Goal: Task Accomplishment & Management: Manage account settings

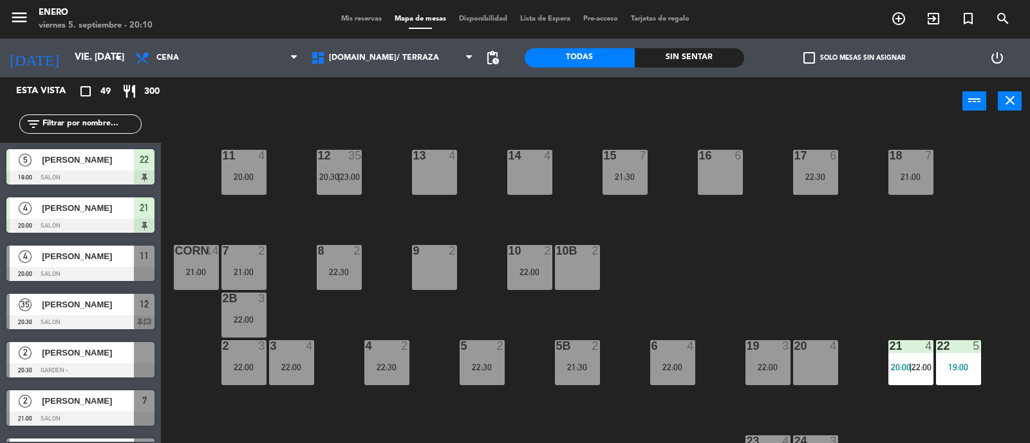
scroll to position [80, 0]
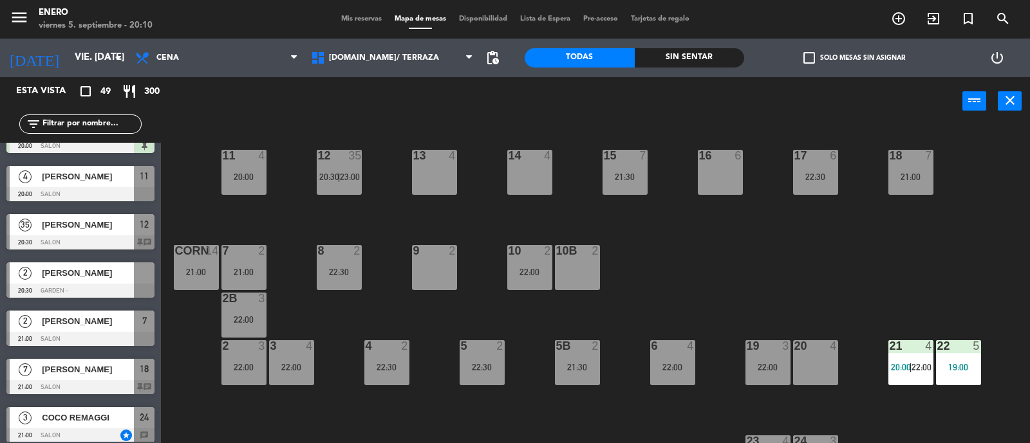
click at [80, 127] on input "text" at bounding box center [91, 124] width 100 height 14
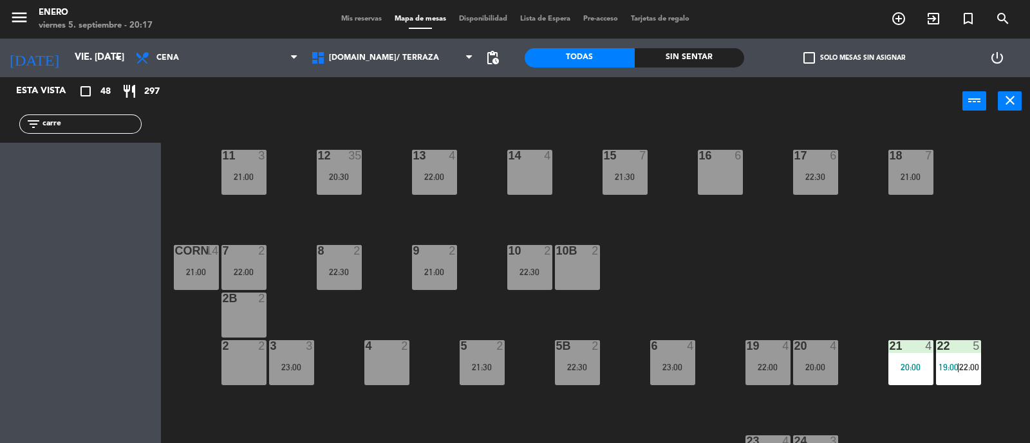
click at [103, 127] on input "carre" at bounding box center [91, 124] width 100 height 14
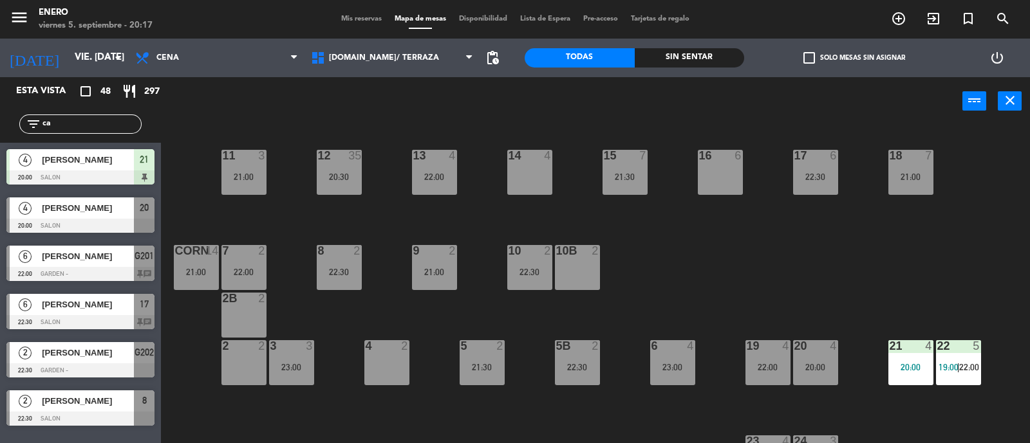
type input "c"
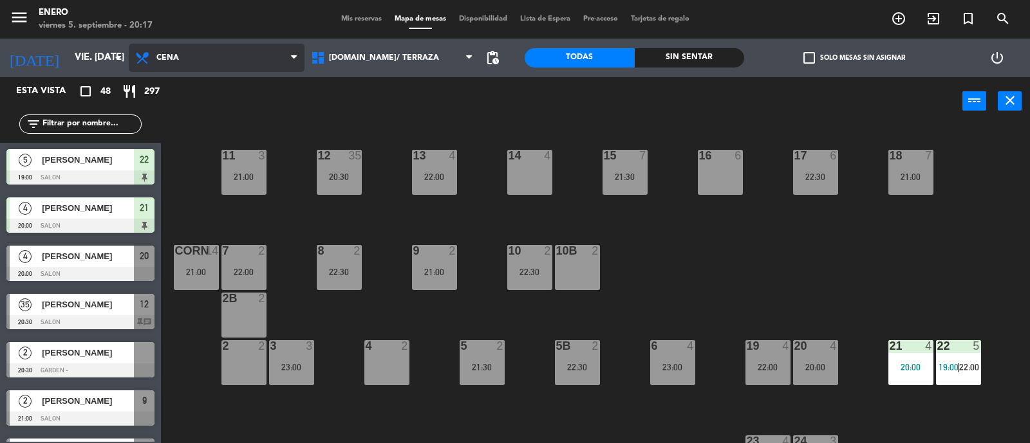
click at [228, 62] on span "Cena" at bounding box center [217, 58] width 176 height 28
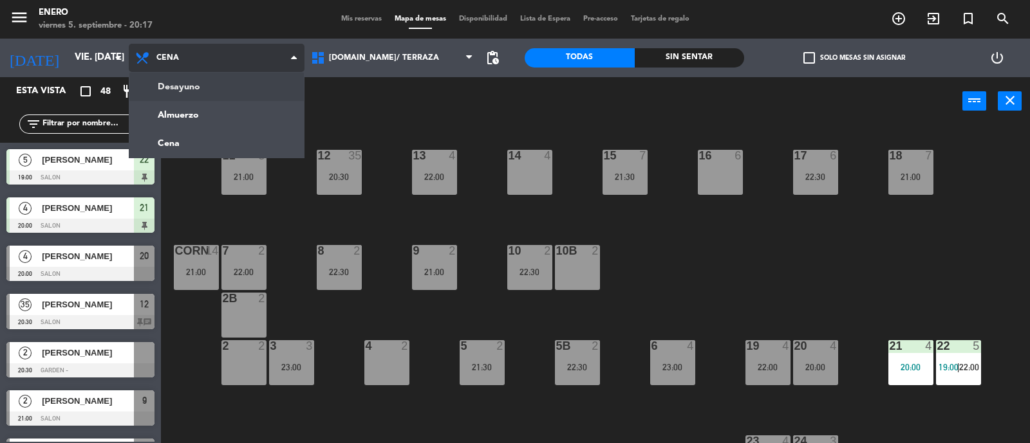
click at [233, 55] on span "Cena" at bounding box center [217, 58] width 176 height 28
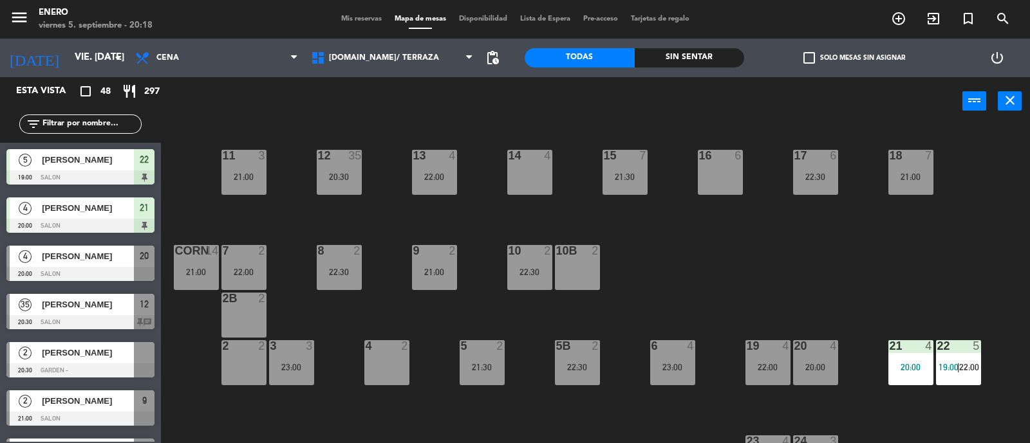
click at [94, 124] on input "text" at bounding box center [91, 124] width 100 height 14
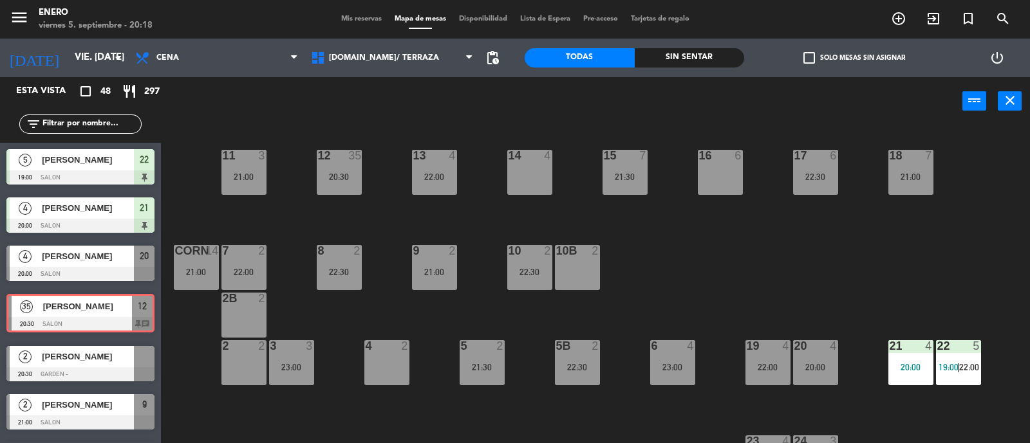
click at [47, 307] on div "35 GASTON BERMAN 20:30 SALON 12 chat 35 GASTON BERMAN 20:30 SALON 12 chat" at bounding box center [80, 314] width 161 height 52
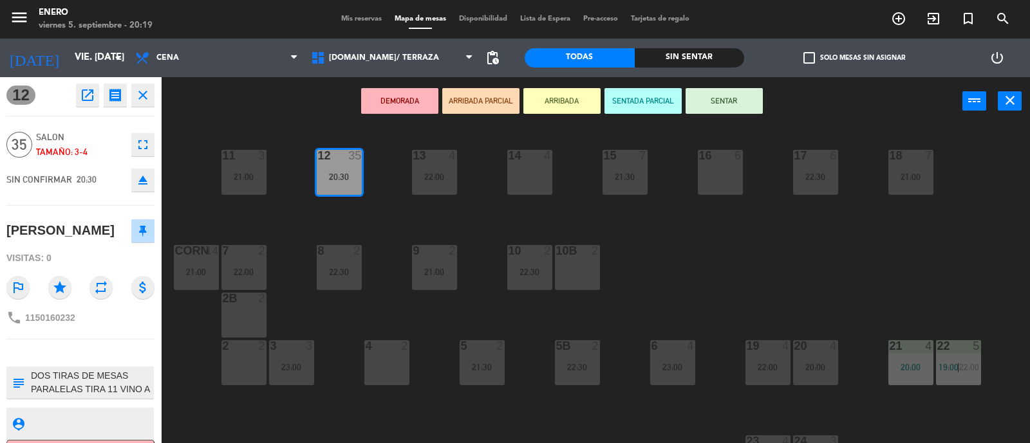
drag, startPoint x: 45, startPoint y: 376, endPoint x: 103, endPoint y: 366, distance: 58.7
click at [103, 367] on div at bounding box center [91, 383] width 123 height 32
click at [450, 160] on div "4" at bounding box center [453, 156] width 8 height 12
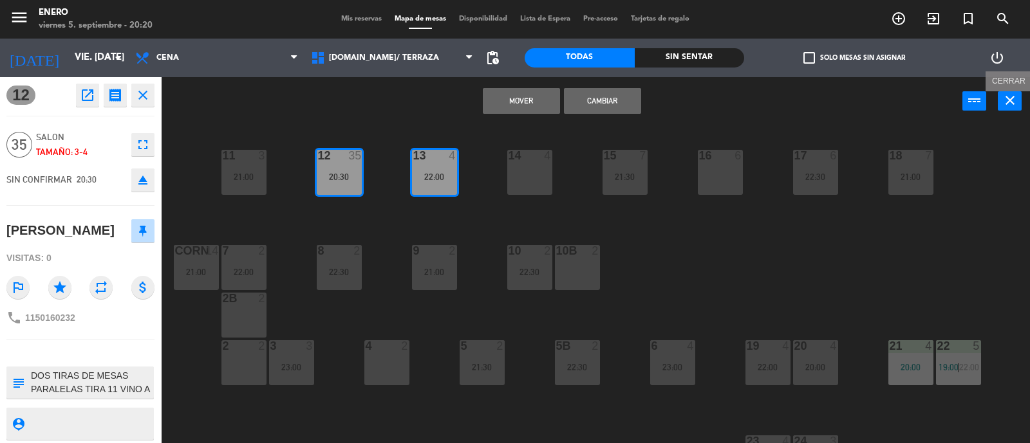
click at [1019, 97] on button "close" at bounding box center [1009, 100] width 24 height 19
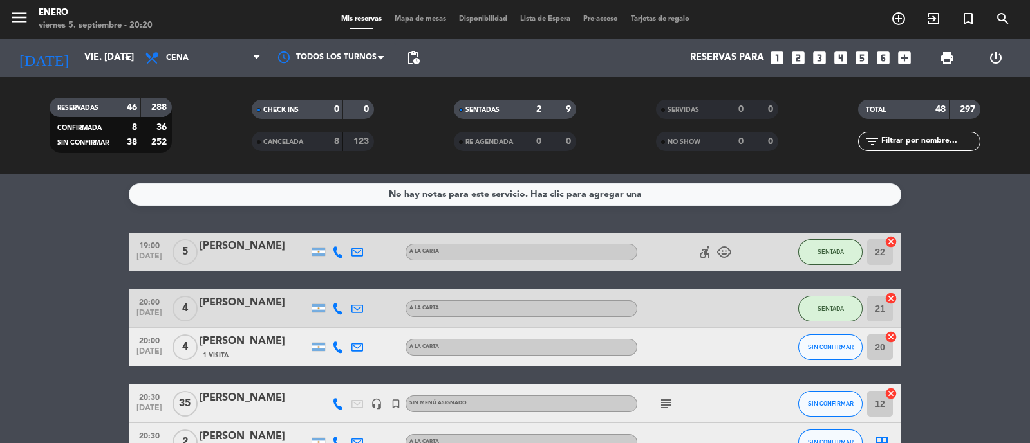
click at [412, 15] on span "Mapa de mesas" at bounding box center [420, 18] width 64 height 7
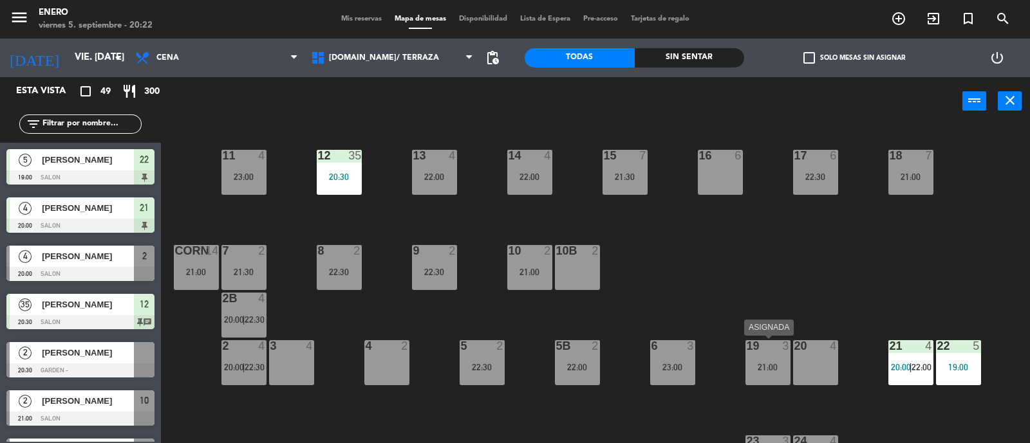
click at [761, 373] on div "19 3 21:00" at bounding box center [767, 362] width 45 height 45
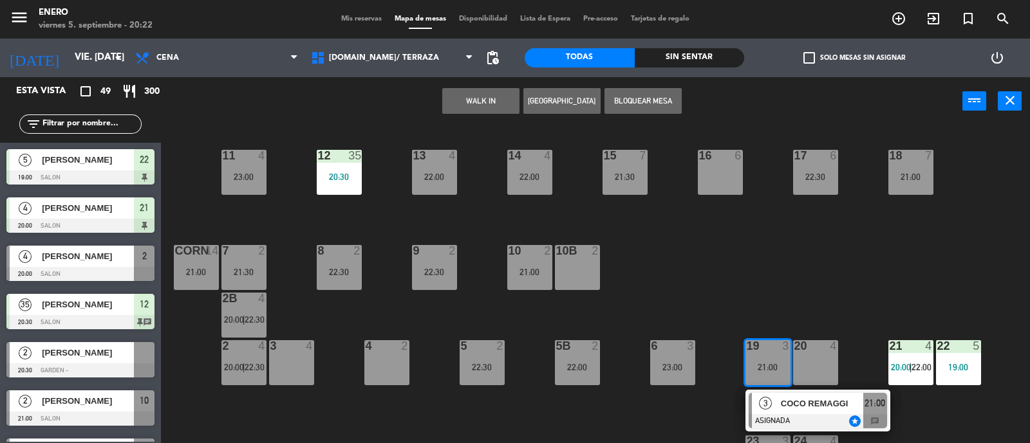
click at [755, 283] on div "14 4 22:00 12 35 20:30 11 4 23:00 17 6 22:30 15 7 21:30 16 6 13 4 22:00 18 7 21…" at bounding box center [600, 286] width 858 height 318
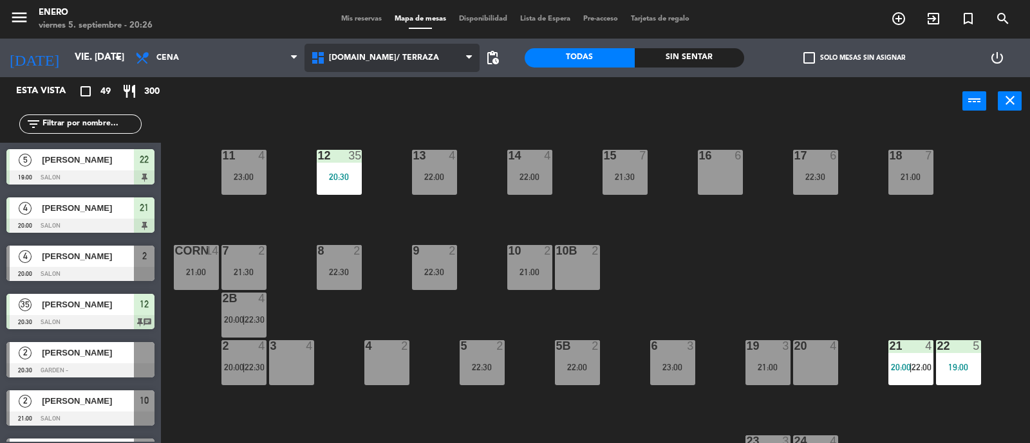
click at [410, 62] on span "1.SALON/ TERRAZA" at bounding box center [392, 58] width 176 height 28
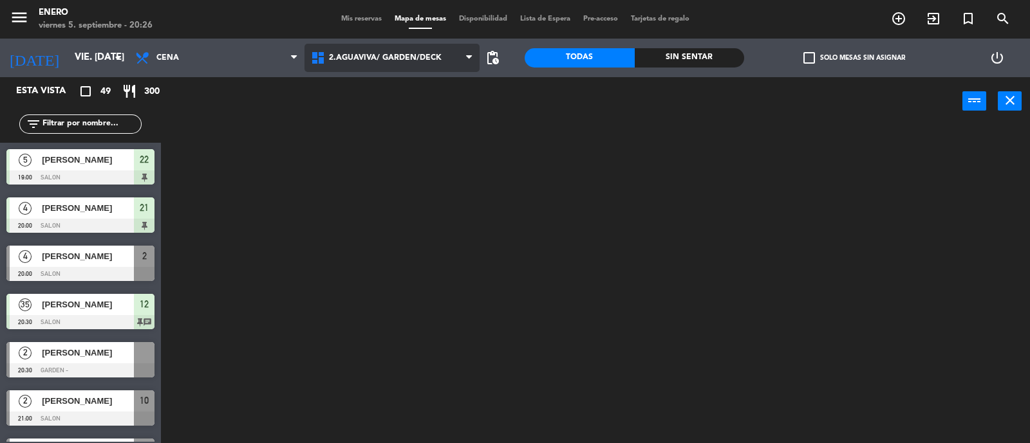
click at [427, 116] on ng-component "menu Enero viernes 5. septiembre - 20:26 Mis reservas Mapa de mesas Disponibili…" at bounding box center [515, 222] width 1030 height 445
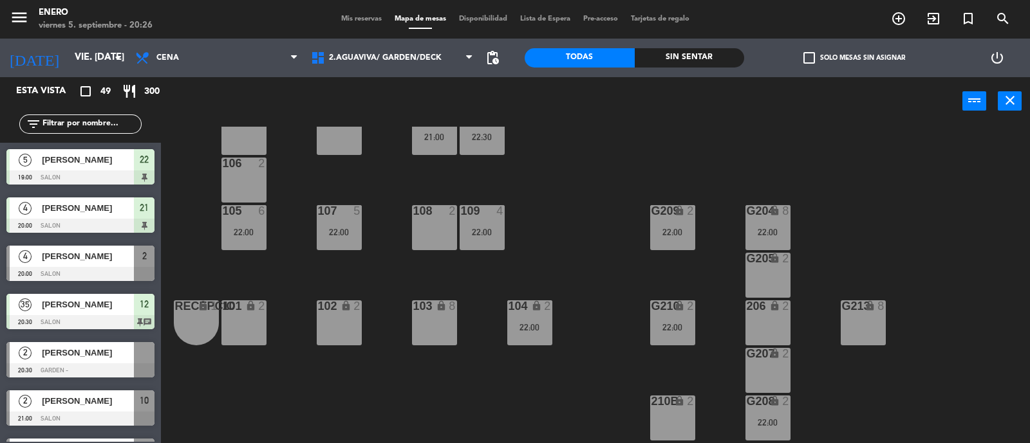
scroll to position [160, 0]
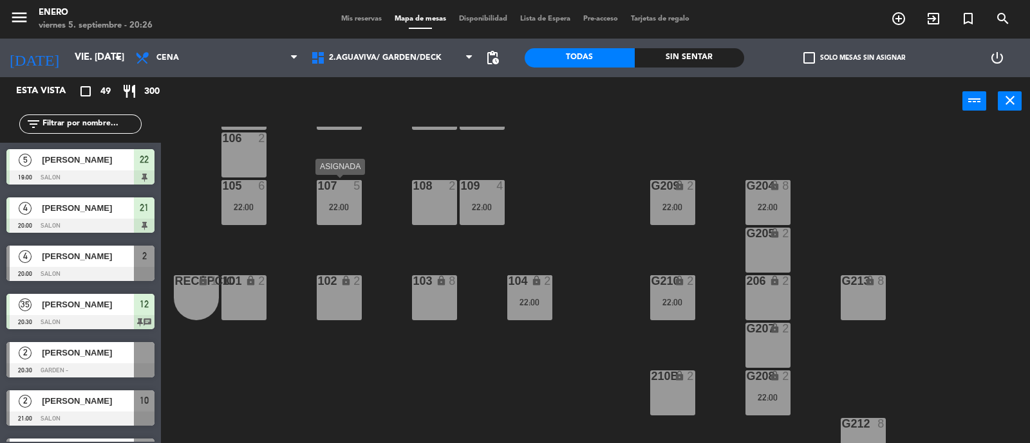
click at [347, 212] on div "107 5 22:00" at bounding box center [339, 202] width 45 height 45
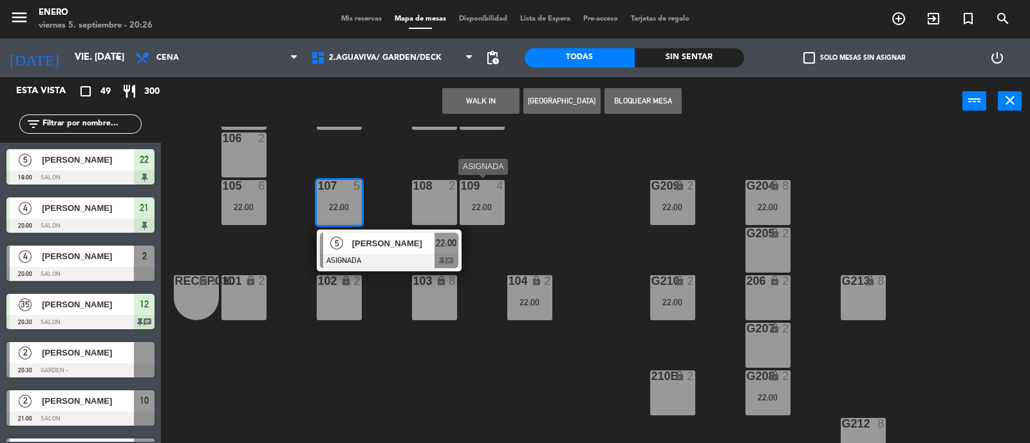
click at [497, 199] on div "109 4 22:00" at bounding box center [481, 202] width 45 height 45
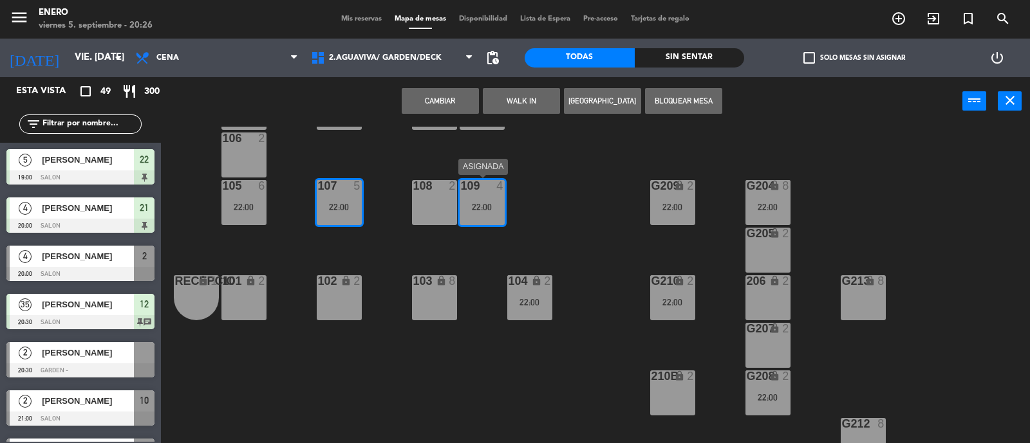
click at [498, 204] on div "22:00" at bounding box center [481, 207] width 45 height 9
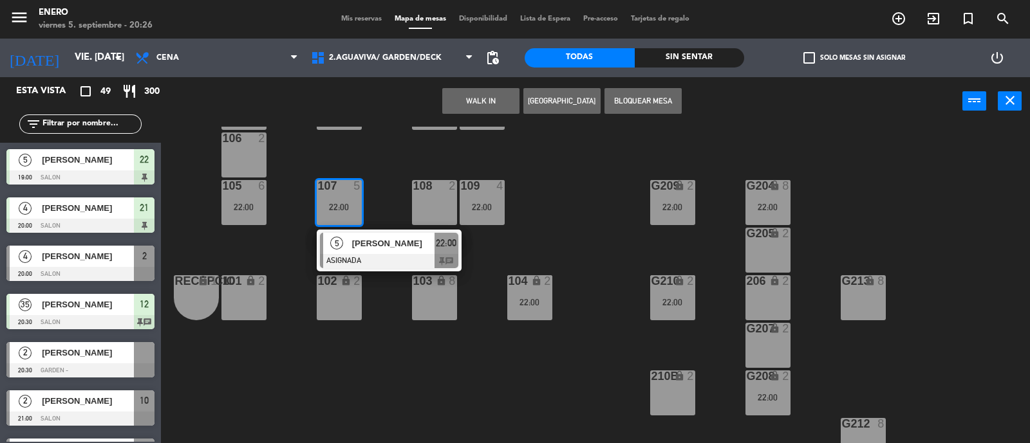
click at [547, 199] on div "Entrada lock 1 116 lock 2 117 10 21:30 115 6 22:00 200 lock 14 22:00 111 2 22:3…" at bounding box center [600, 286] width 858 height 318
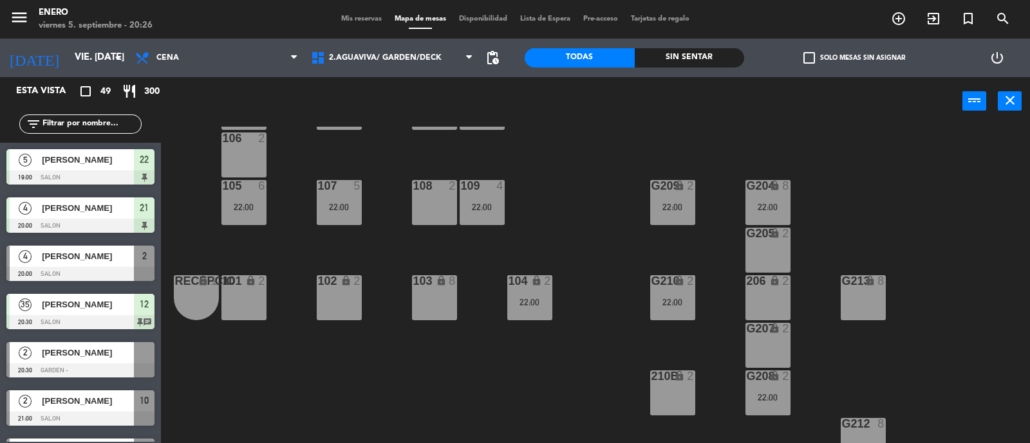
click at [489, 203] on div "22:00" at bounding box center [481, 207] width 45 height 9
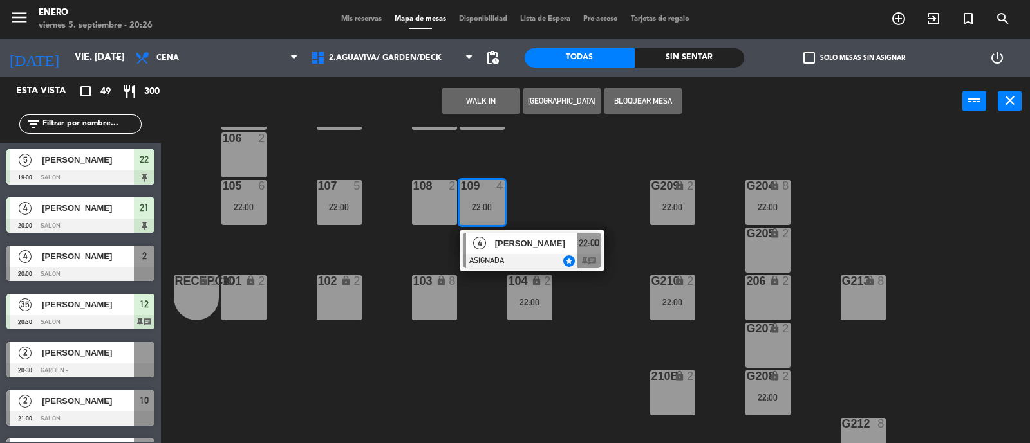
click at [553, 187] on div "Entrada lock 1 116 lock 2 117 10 21:30 115 6 22:00 200 lock 14 22:00 111 2 22:3…" at bounding box center [600, 286] width 858 height 318
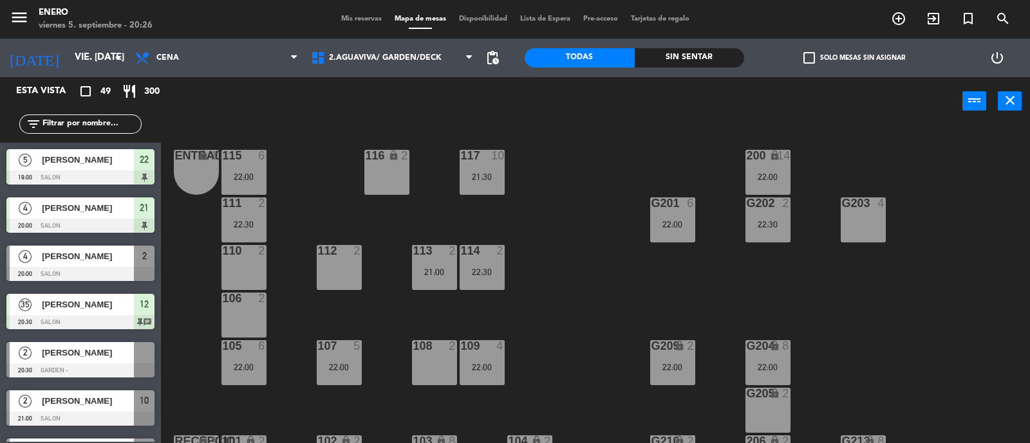
scroll to position [0, 0]
click at [479, 275] on div "22:30" at bounding box center [481, 272] width 45 height 9
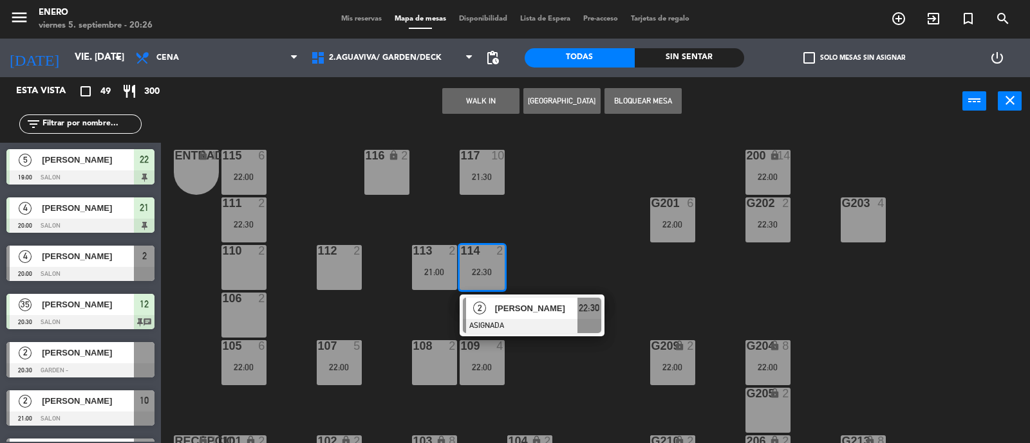
click at [436, 270] on div "21:00" at bounding box center [434, 272] width 45 height 9
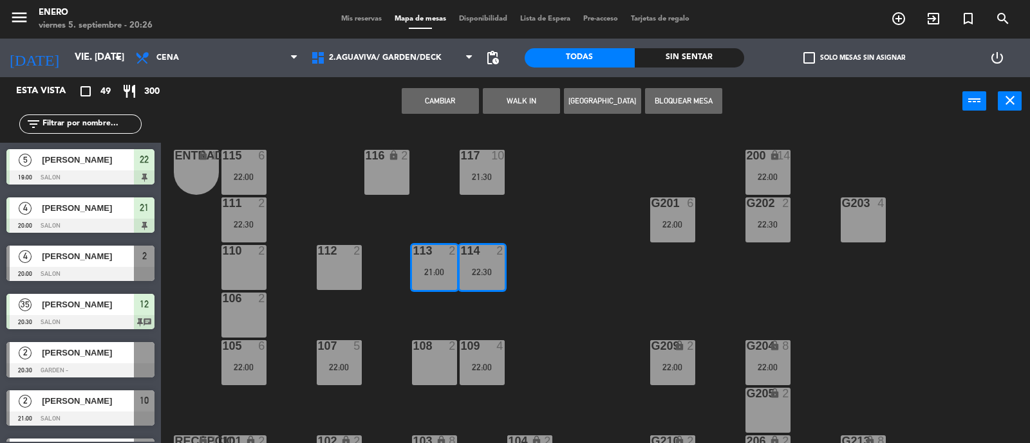
click at [436, 270] on div "21:00" at bounding box center [434, 272] width 45 height 9
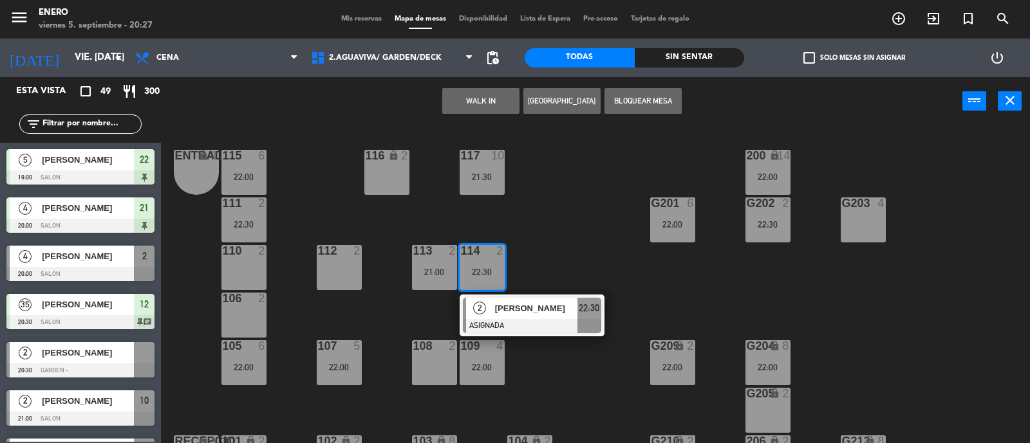
click at [613, 381] on div "Entrada lock 1 116 lock 2 117 10 21:30 115 6 22:00 200 lock 14 22:00 111 2 22:3…" at bounding box center [600, 286] width 858 height 318
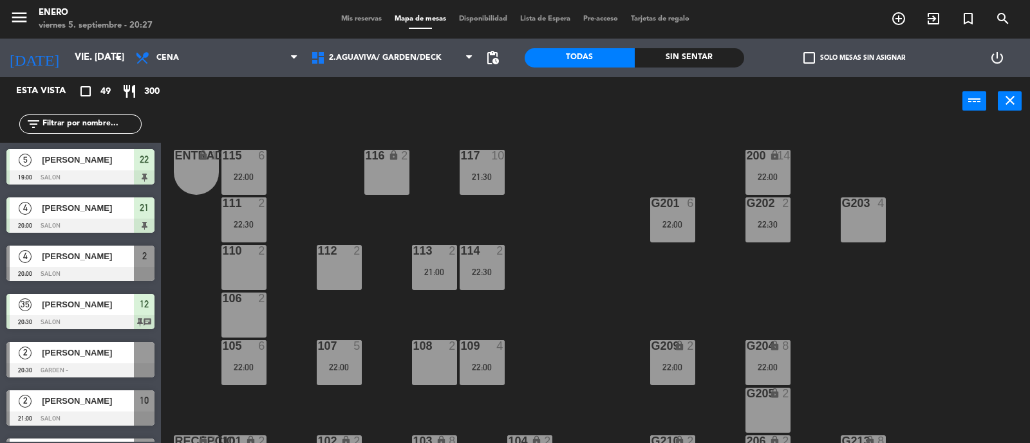
click at [467, 180] on div "21:30" at bounding box center [481, 176] width 45 height 9
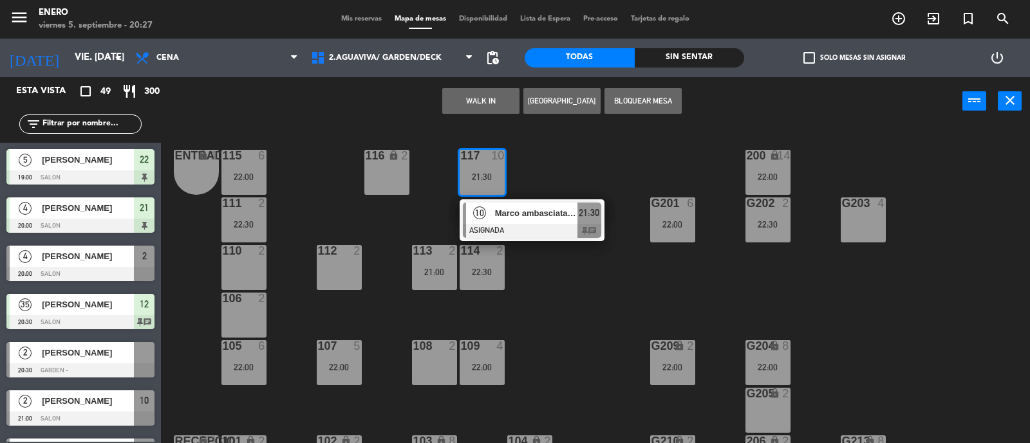
click at [467, 180] on div "21:30" at bounding box center [481, 176] width 45 height 9
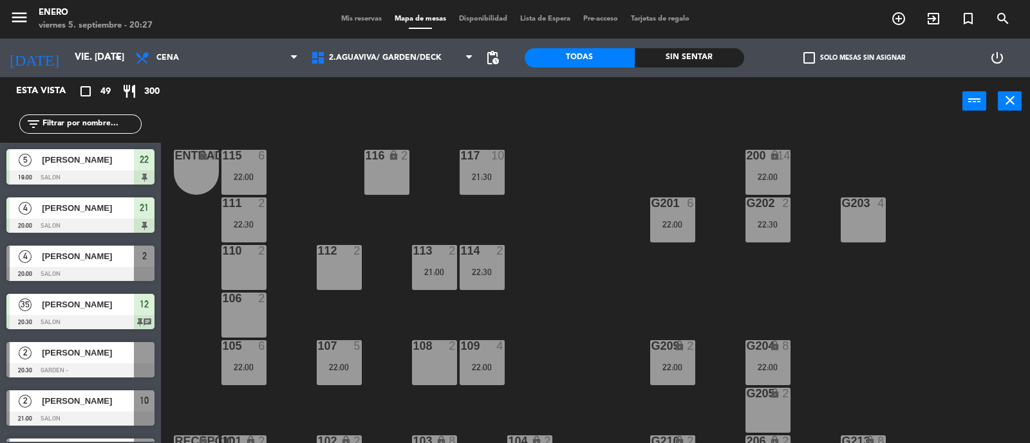
click at [394, 177] on div "116 lock 2" at bounding box center [386, 172] width 45 height 45
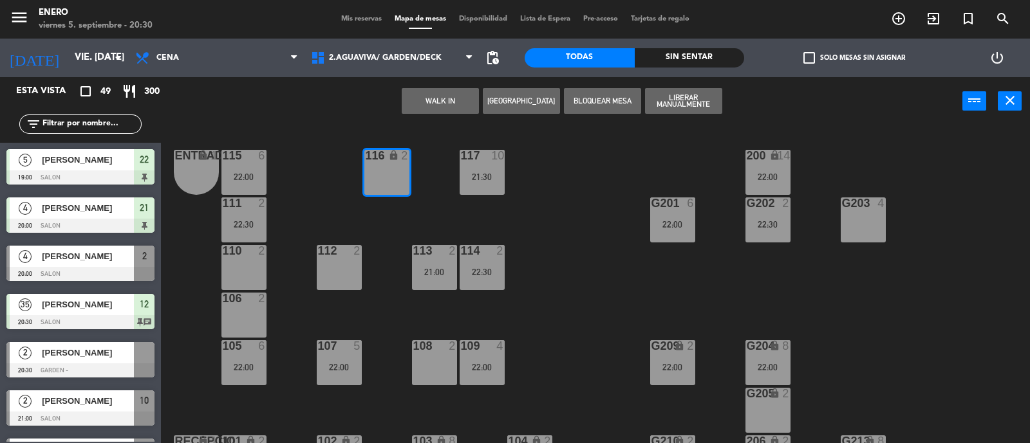
click at [349, 20] on span "Mis reservas" at bounding box center [361, 18] width 53 height 7
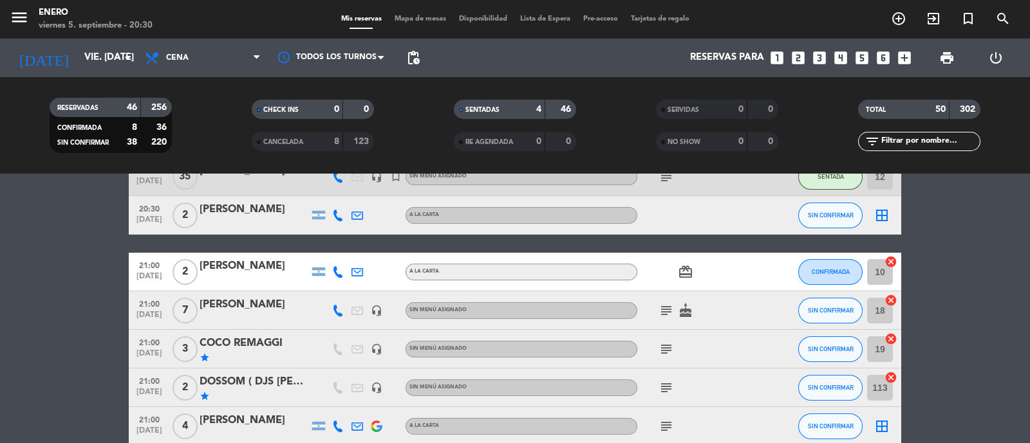
scroll to position [483, 0]
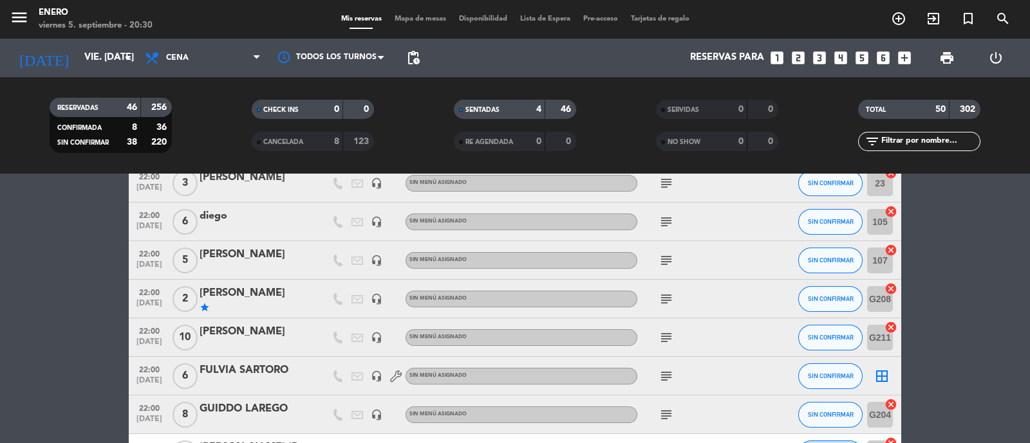
click at [50, 360] on bookings-row "19:00 sep. 5 5 Juliana Ramirez A LA CARTA accessible_forward child_care SENTADA…" at bounding box center [515, 359] width 1030 height 2075
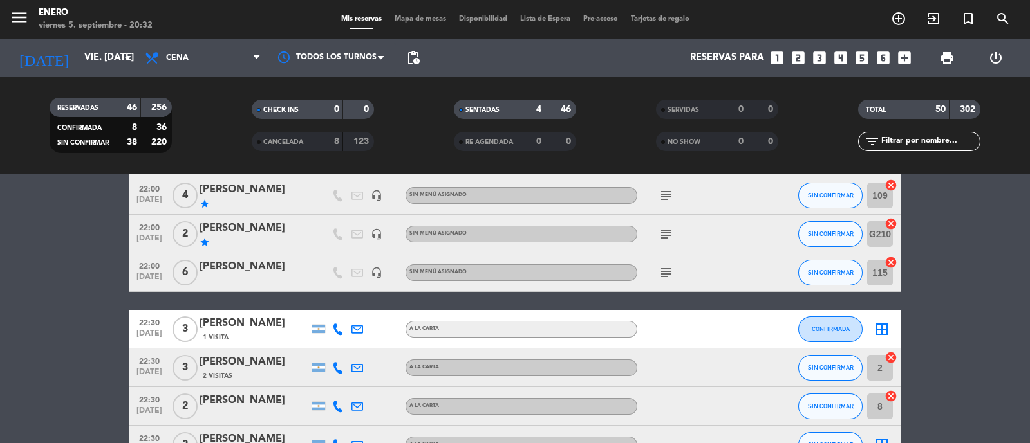
scroll to position [1284, 0]
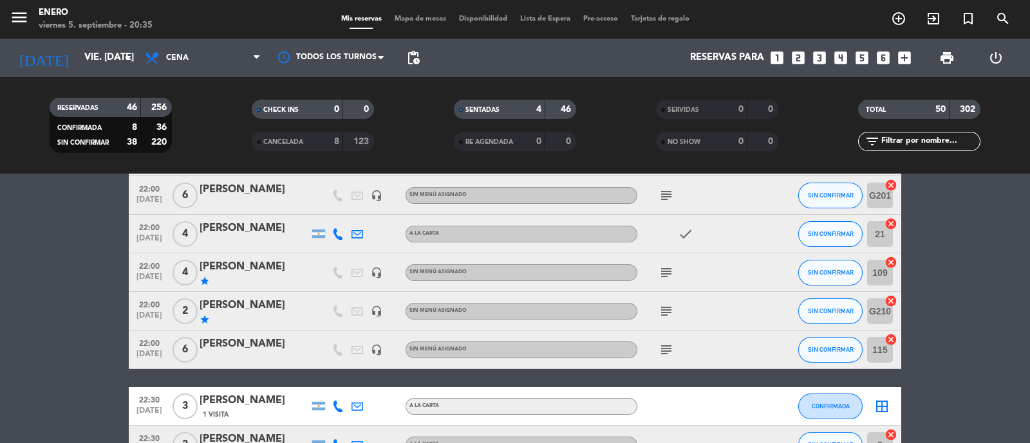
click at [842, 56] on icon "looks_4" at bounding box center [840, 58] width 17 height 17
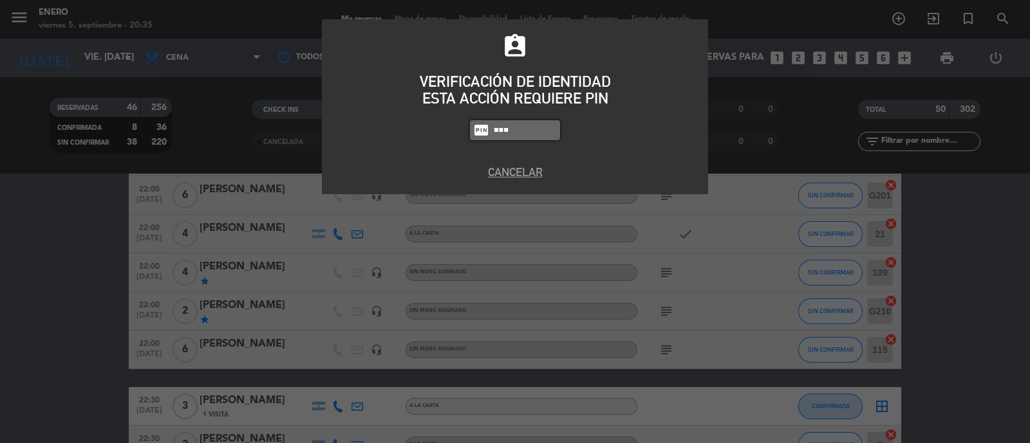
type input "6081"
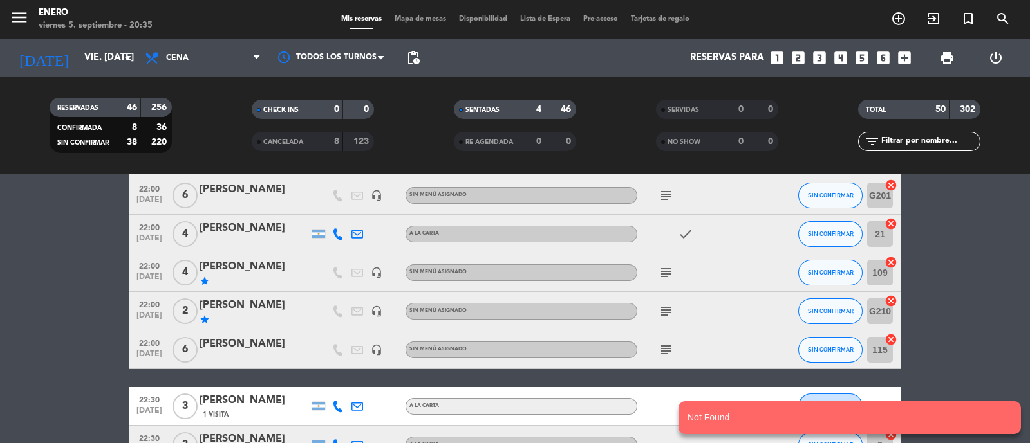
click at [837, 56] on icon "looks_4" at bounding box center [840, 58] width 17 height 17
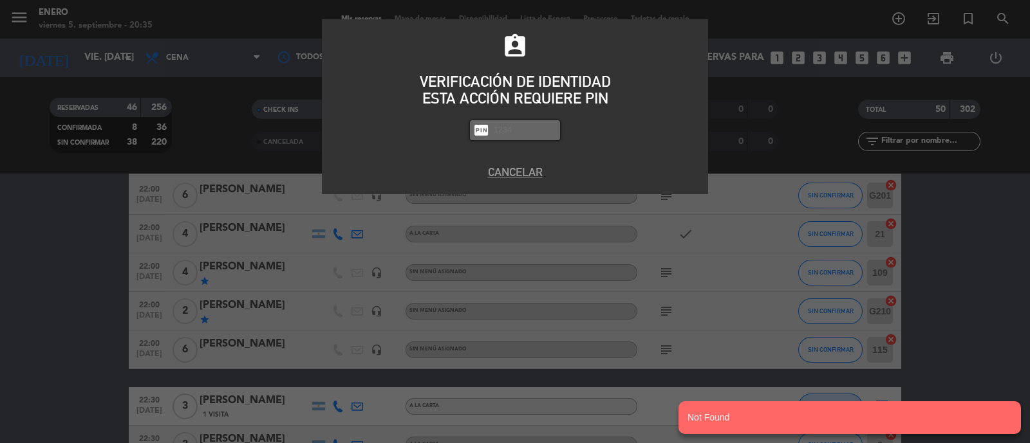
click at [544, 133] on input "text" at bounding box center [524, 130] width 64 height 15
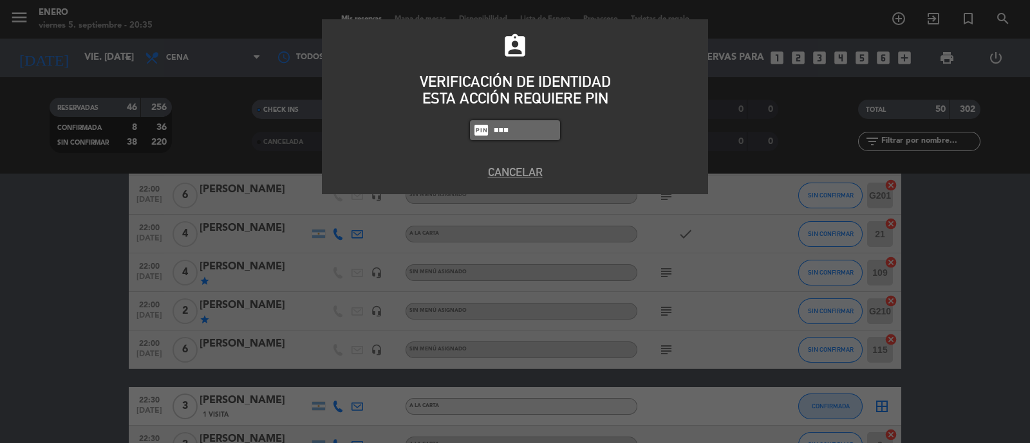
type input "6082"
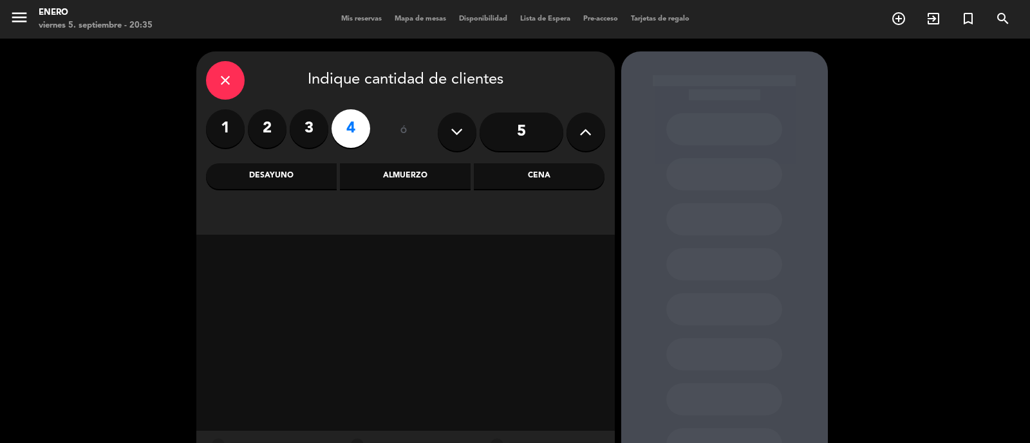
drag, startPoint x: 559, startPoint y: 178, endPoint x: 611, endPoint y: 208, distance: 59.9
click at [556, 179] on div "Cena" at bounding box center [539, 176] width 131 height 26
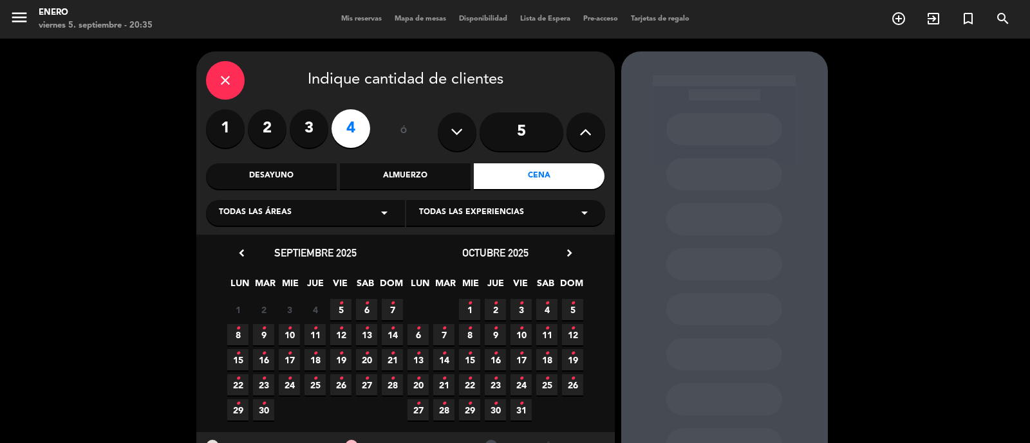
click at [342, 308] on icon "•" at bounding box center [340, 303] width 5 height 21
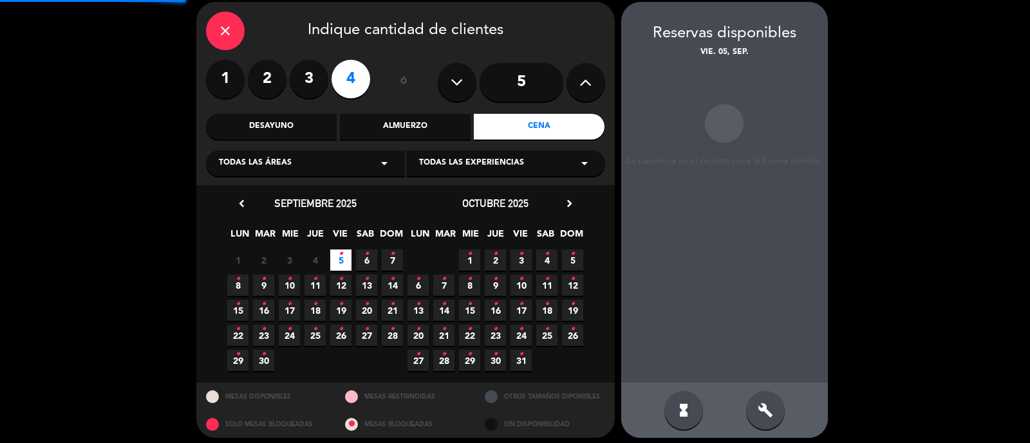
scroll to position [51, 0]
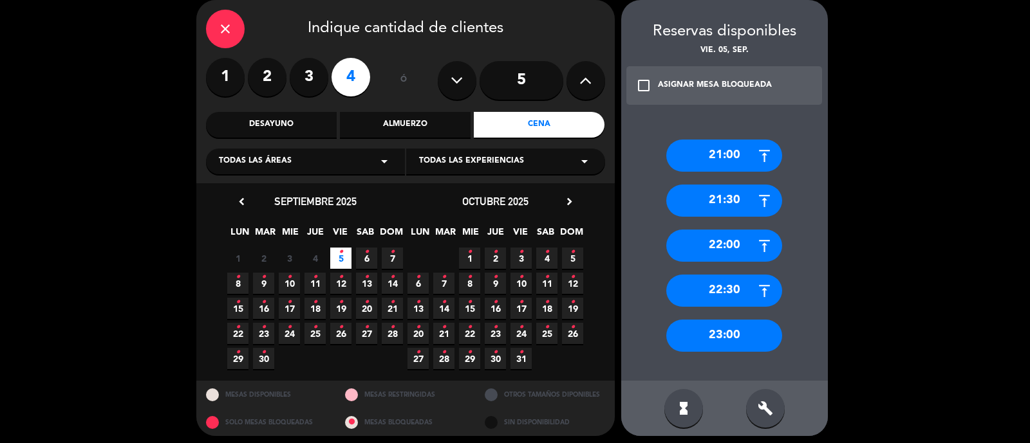
click at [728, 198] on div "21:30" at bounding box center [724, 201] width 116 height 32
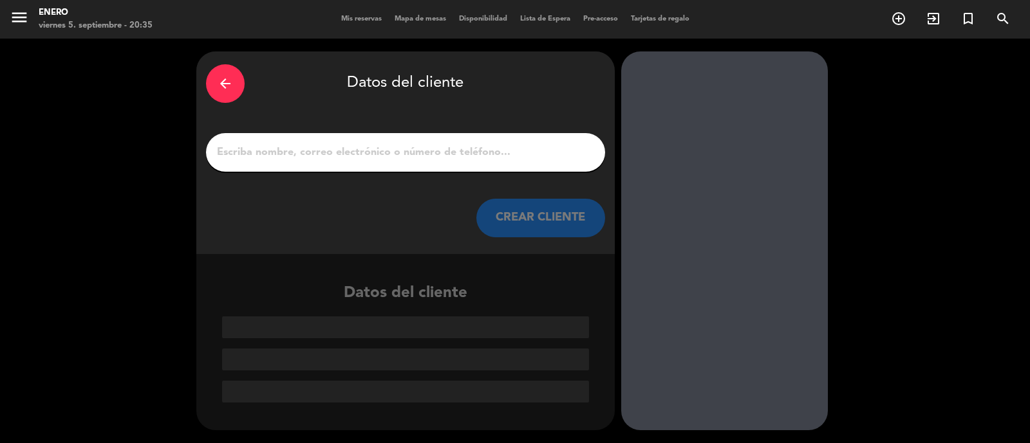
click at [505, 158] on input "1" at bounding box center [406, 153] width 380 height 18
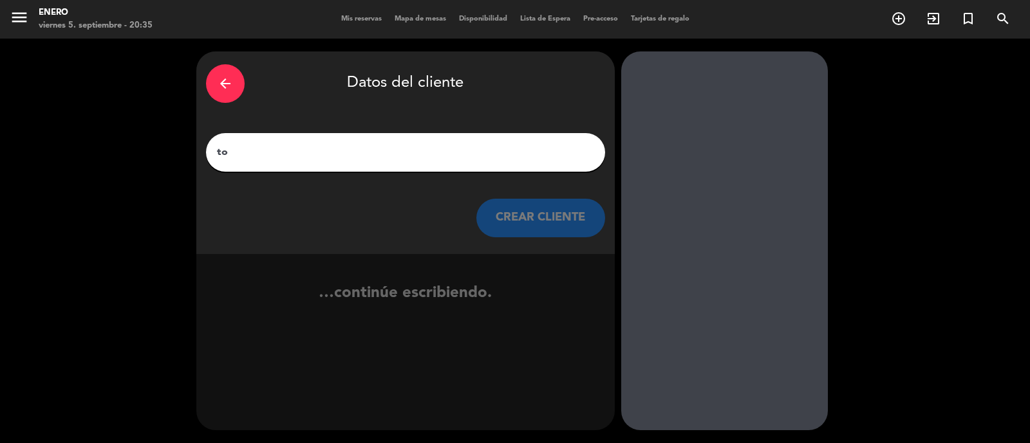
type input "t"
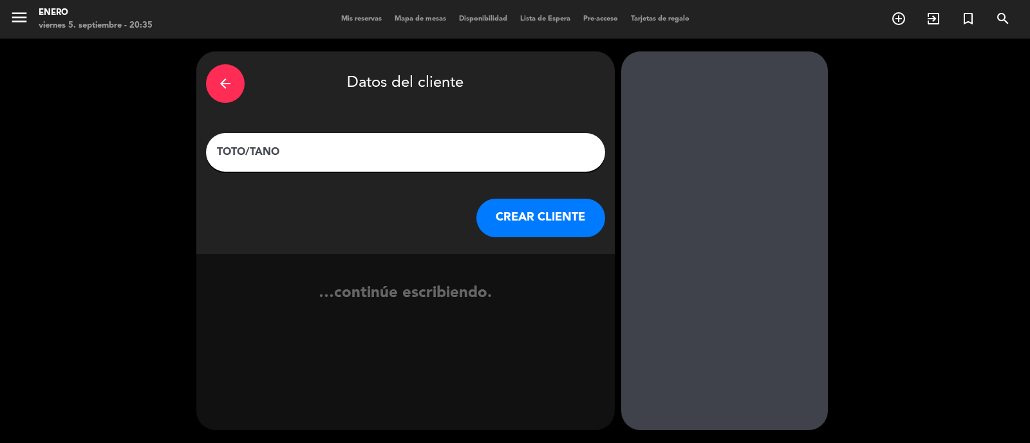
type input "TOTO/TANO"
click at [515, 219] on button "CREAR CLIENTE" at bounding box center [540, 218] width 129 height 39
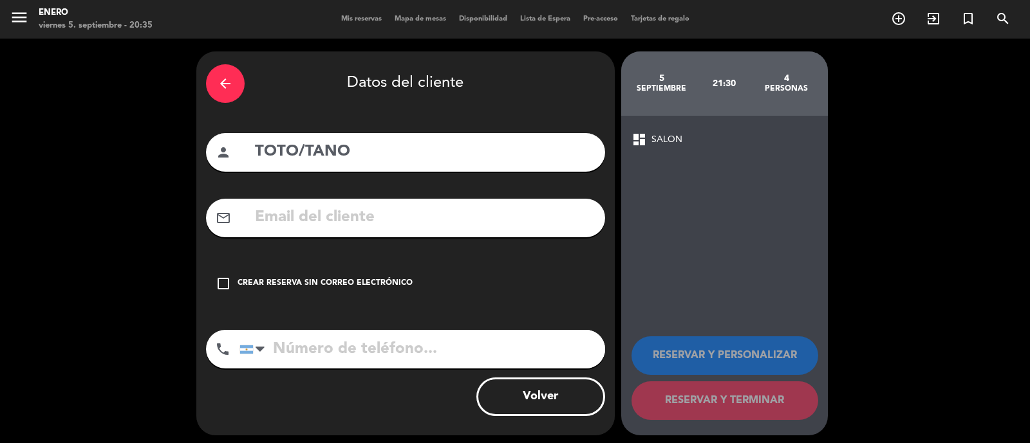
click at [335, 278] on div "Crear reserva sin correo electrónico" at bounding box center [324, 283] width 175 height 13
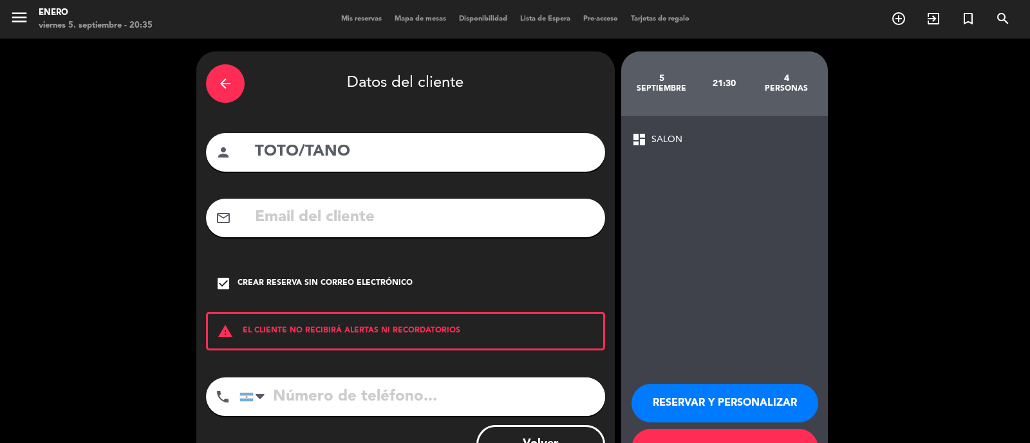
scroll to position [52, 0]
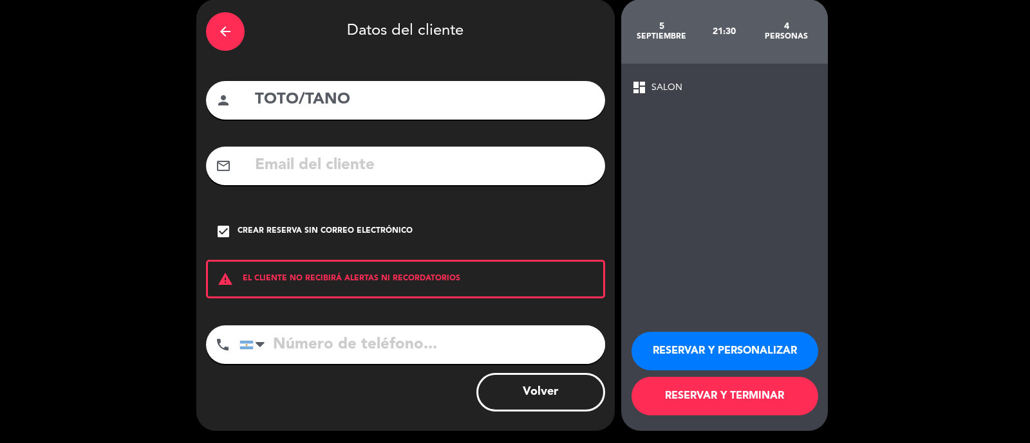
click at [746, 403] on button "RESERVAR Y TERMINAR" at bounding box center [724, 396] width 187 height 39
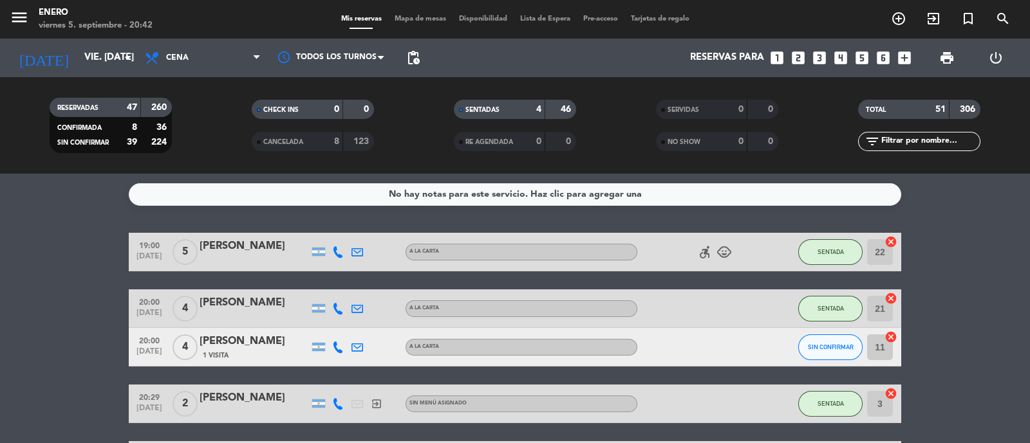
click at [402, 17] on span "Mapa de mesas" at bounding box center [420, 18] width 64 height 7
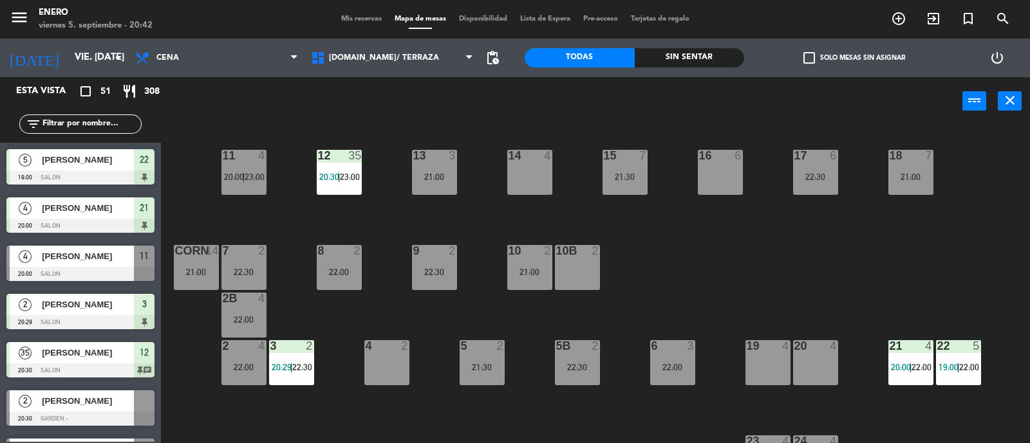
click at [92, 124] on input "text" at bounding box center [91, 124] width 100 height 14
type input "ez"
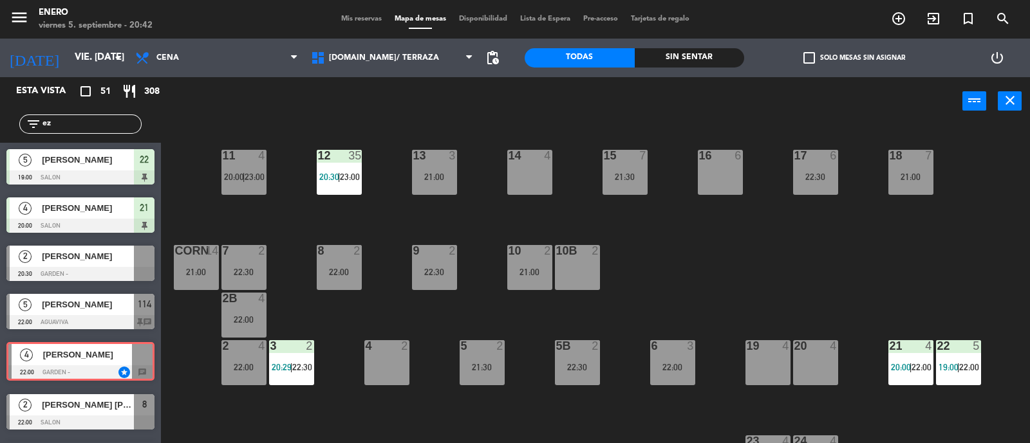
click at [80, 355] on div "4 EZEQUIEL KAPROF 22:00 GARDEN - star chat 4 EZEQUIEL KAPROF 22:00 GARDEN - sta…" at bounding box center [80, 362] width 161 height 52
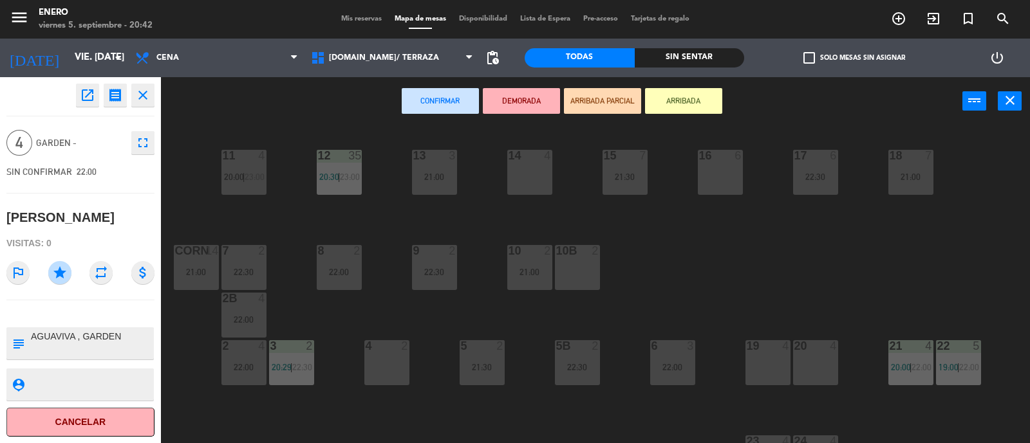
click at [802, 125] on div "Confirmar DEMORADA ARRIBADA PARCIAL ARRIBADA power_input close" at bounding box center [561, 101] width 801 height 49
click at [139, 94] on icon "close" at bounding box center [142, 95] width 15 height 15
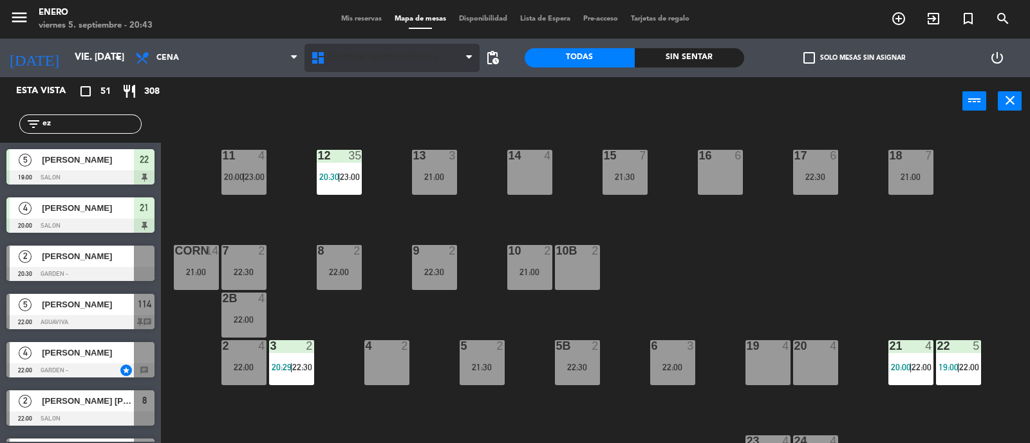
click at [416, 69] on span "1.SALON/ TERRAZA" at bounding box center [392, 58] width 176 height 28
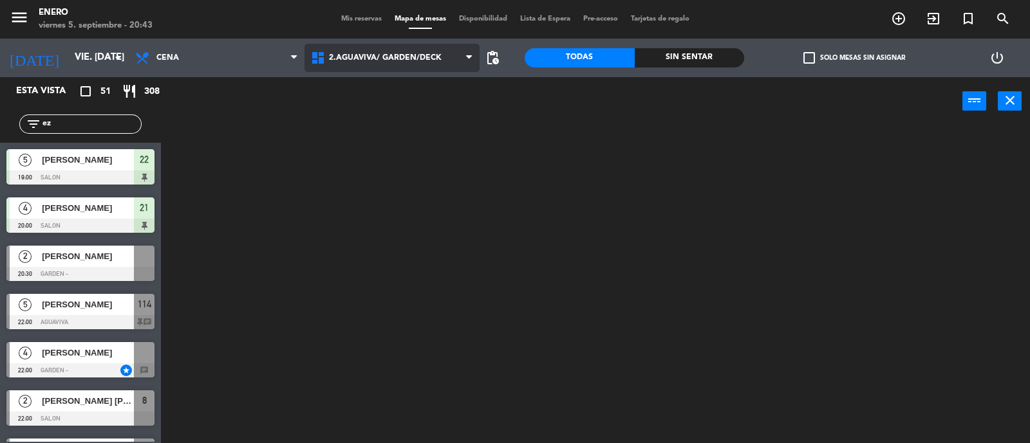
click at [423, 116] on ng-component "menu Enero viernes 5. septiembre - 20:43 Mis reservas Mapa de mesas Disponibili…" at bounding box center [515, 222] width 1030 height 445
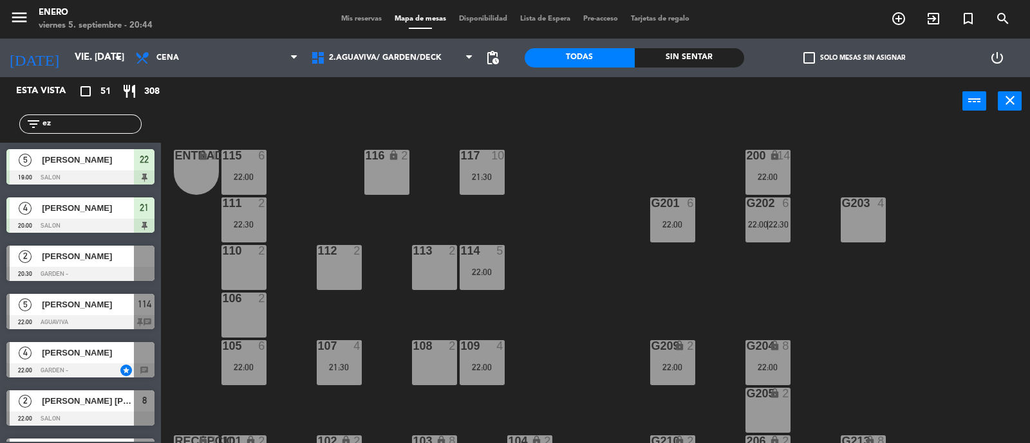
click at [120, 304] on span "[PERSON_NAME]" at bounding box center [88, 305] width 92 height 14
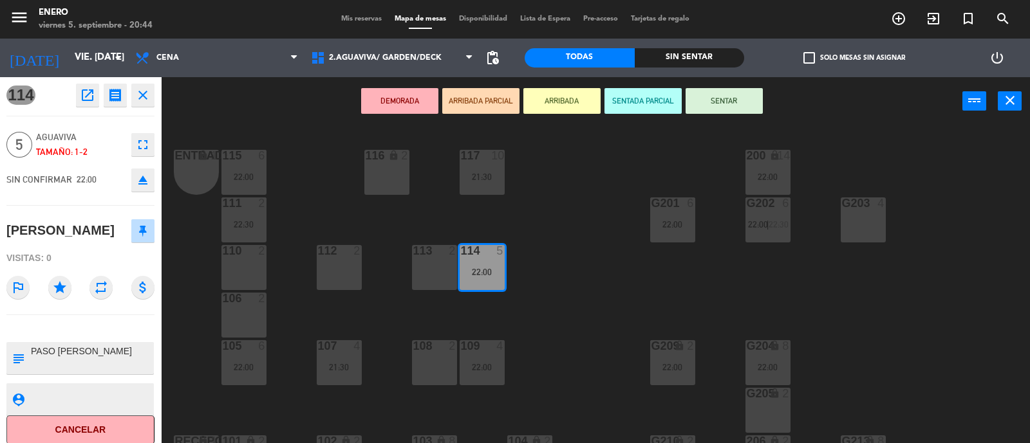
click at [142, 232] on icon at bounding box center [143, 231] width 8 height 12
click at [1006, 106] on icon "close" at bounding box center [1009, 100] width 15 height 15
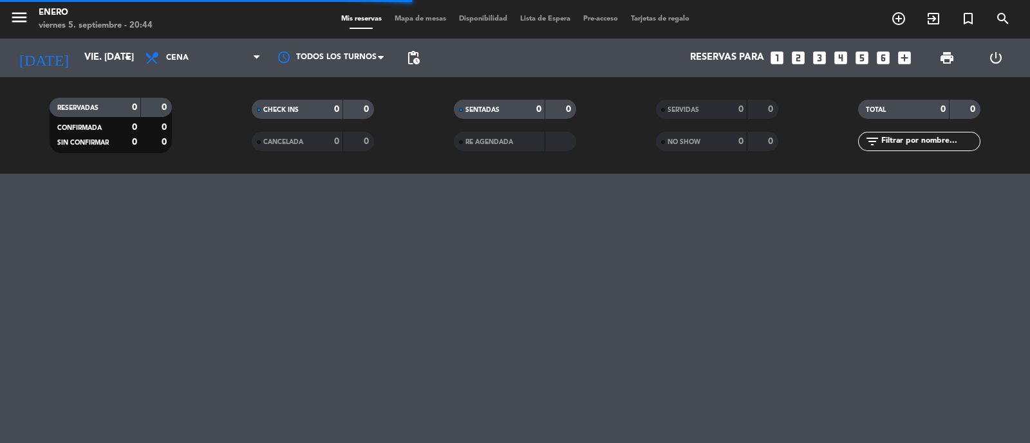
click at [417, 12] on div "menu Enero viernes 5. septiembre - 20:44 Mis reservas Mapa de mesas Disponibili…" at bounding box center [515, 19] width 1030 height 39
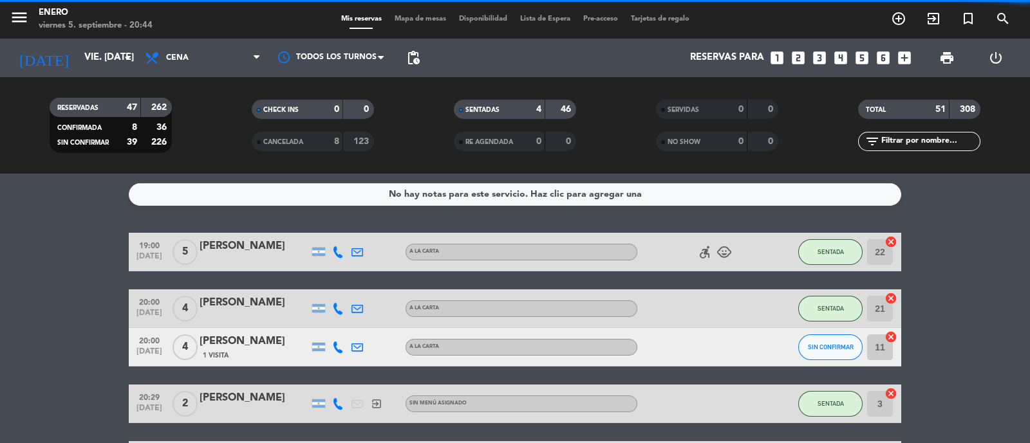
click at [418, 23] on div "Mis reservas Mapa de mesas Disponibilidad Lista de Espera Pre-acceso Tarjetas d…" at bounding box center [515, 20] width 361 height 12
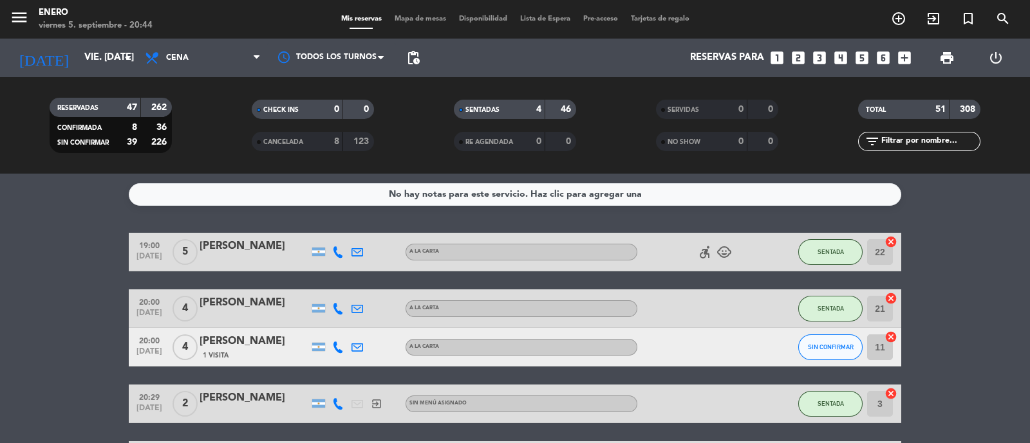
click at [416, 21] on span "Mapa de mesas" at bounding box center [420, 18] width 64 height 7
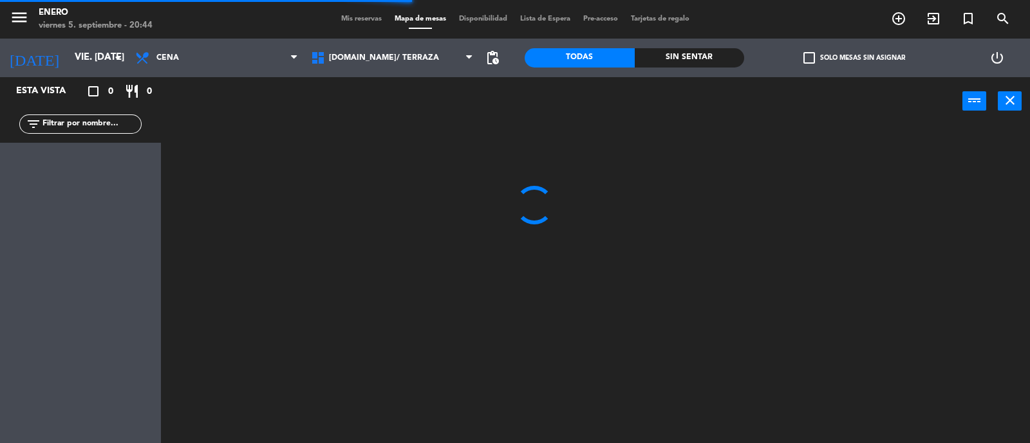
click at [111, 125] on input "text" at bounding box center [91, 124] width 100 height 14
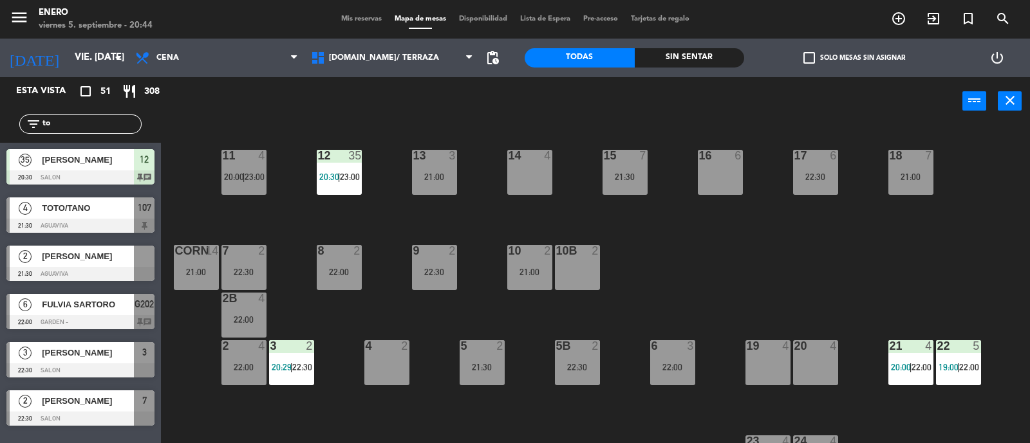
type input "to"
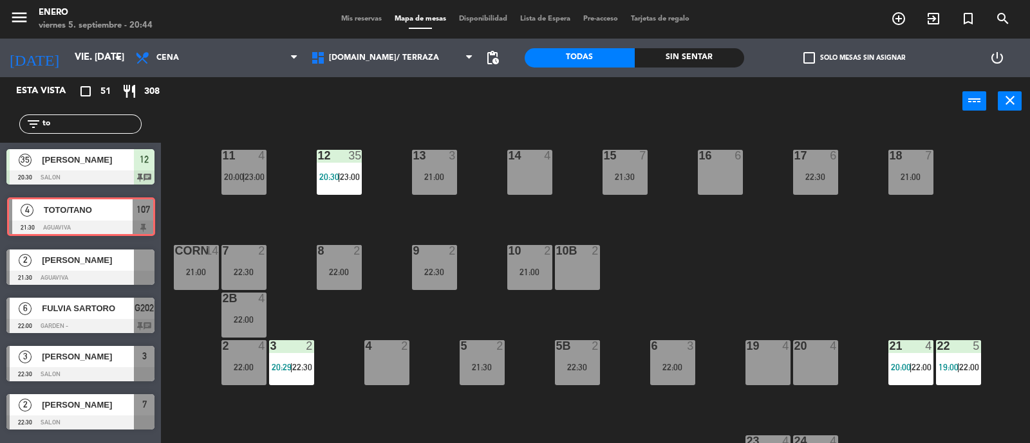
click at [45, 207] on div "4 TOTO/TANO 21:30 AGUAVIVA 107 4 TOTO/TANO 21:30 AGUAVIVA 107" at bounding box center [80, 217] width 161 height 52
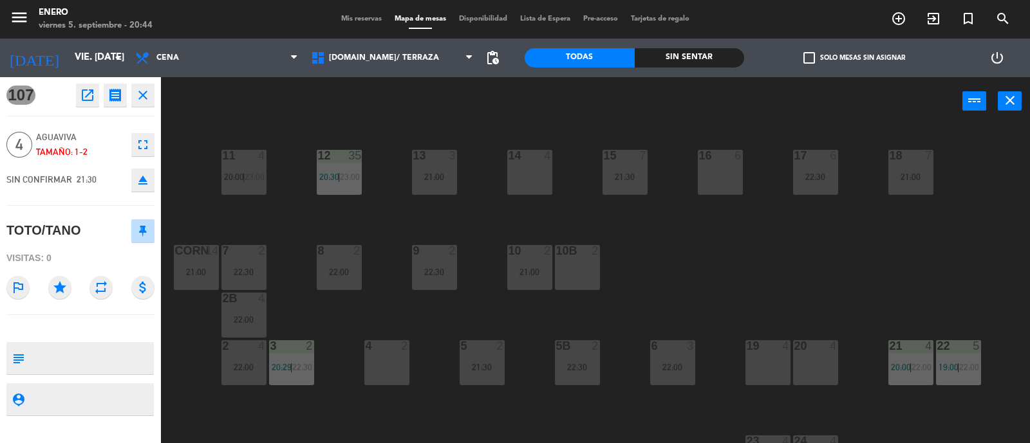
click at [141, 181] on icon "eject" at bounding box center [142, 179] width 15 height 15
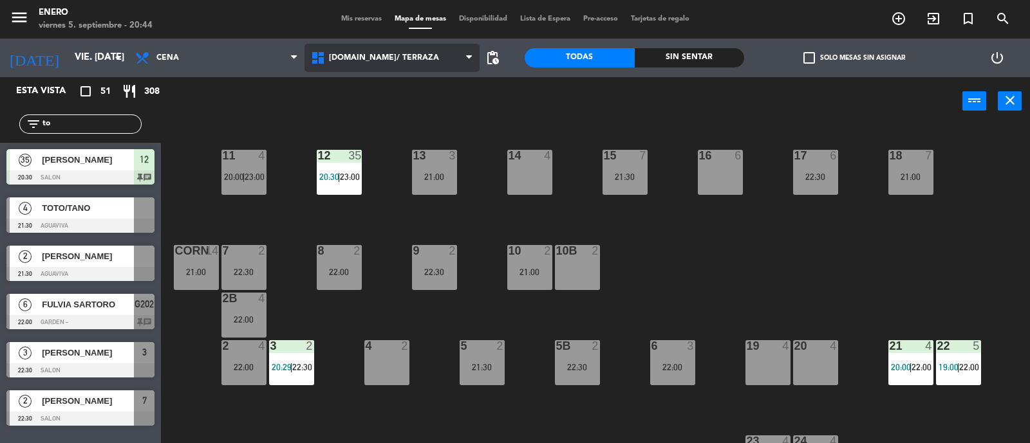
click at [419, 57] on span "1.SALON/ TERRAZA" at bounding box center [392, 58] width 176 height 28
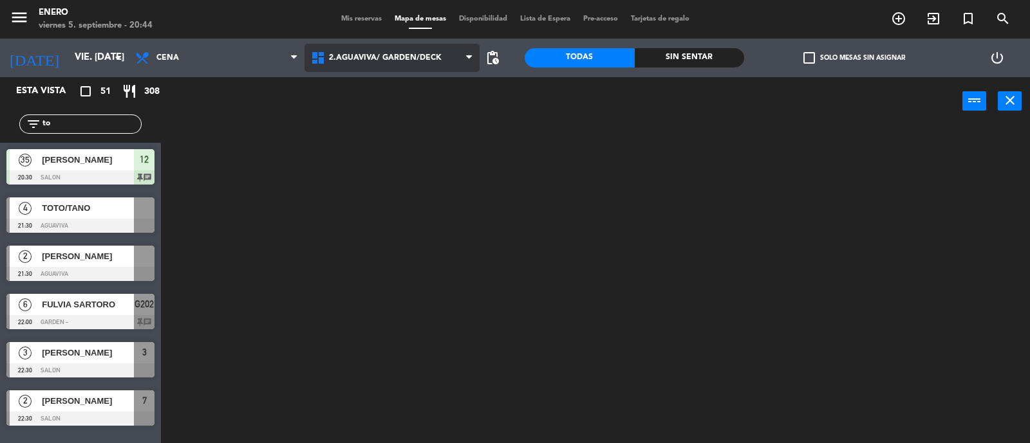
click at [428, 111] on ng-component "menu Enero viernes 5. septiembre - 20:44 Mis reservas Mapa de mesas Disponibili…" at bounding box center [515, 222] width 1030 height 445
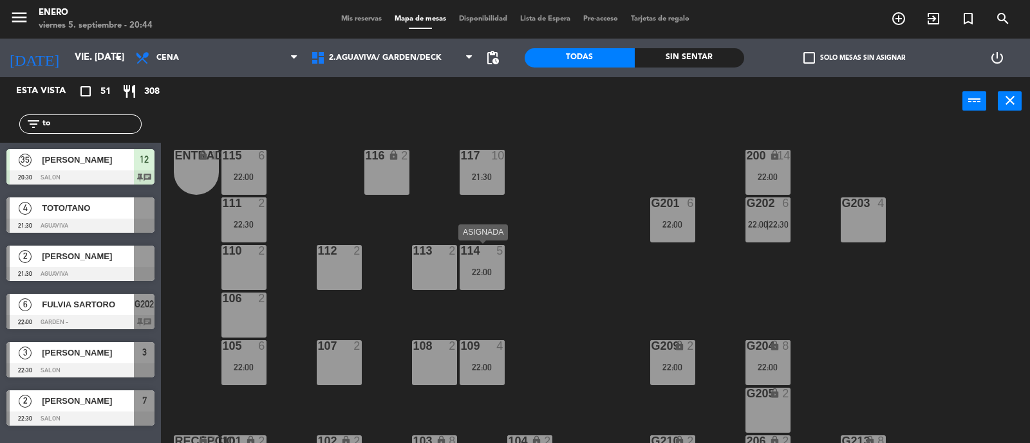
click at [483, 270] on div "22:00" at bounding box center [481, 272] width 45 height 9
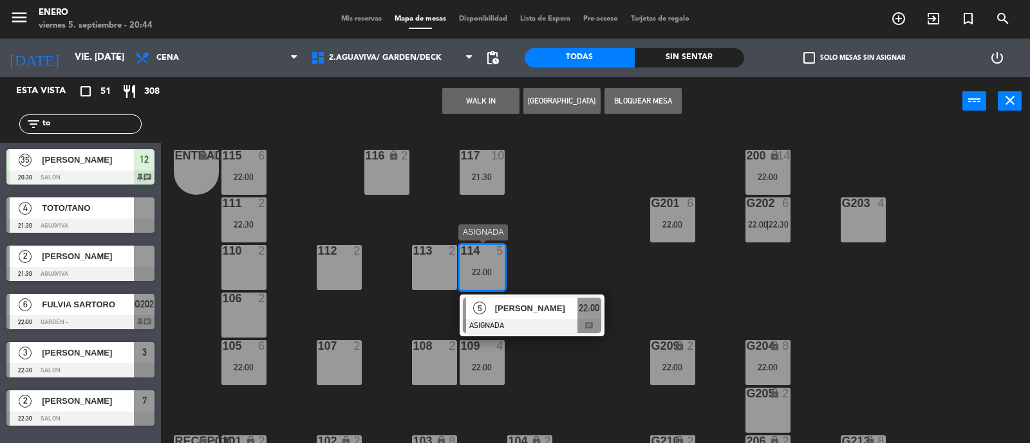
click at [517, 302] on span "[PERSON_NAME]" at bounding box center [536, 309] width 82 height 14
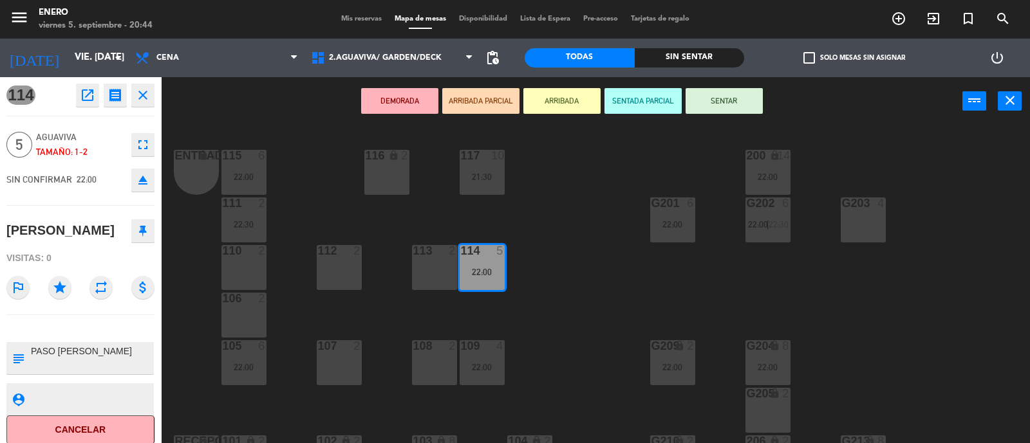
click at [144, 178] on icon "eject" at bounding box center [142, 179] width 15 height 15
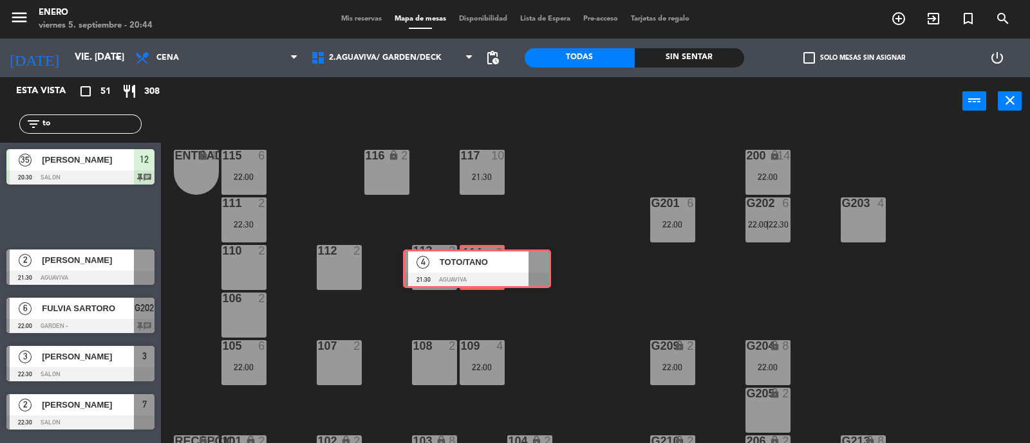
drag, startPoint x: 73, startPoint y: 214, endPoint x: 470, endPoint y: 262, distance: 399.3
click at [470, 262] on div "Esta vista crop_square 51 restaurant 308 filter_list to 35 GASTON BERMAN 20:30 …" at bounding box center [515, 260] width 1030 height 367
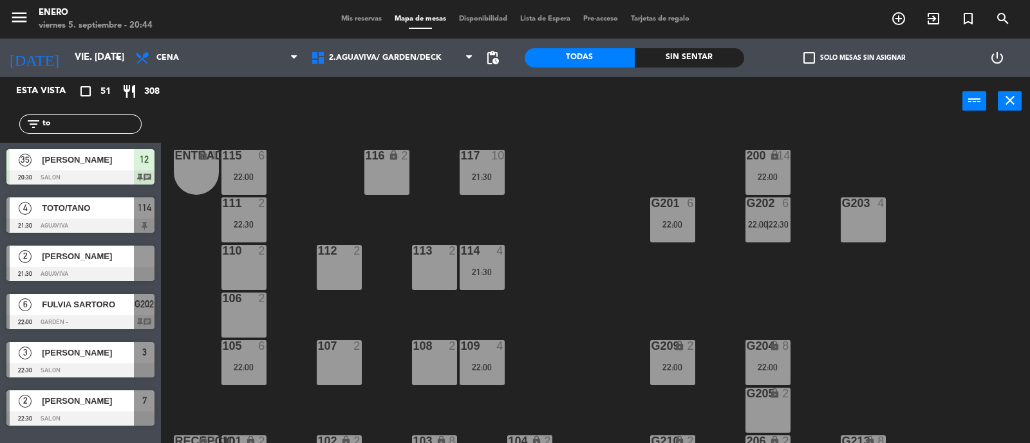
drag, startPoint x: 63, startPoint y: 127, endPoint x: 19, endPoint y: 138, distance: 45.3
click at [19, 138] on div "filter_list to" at bounding box center [80, 124] width 161 height 37
type input "el"
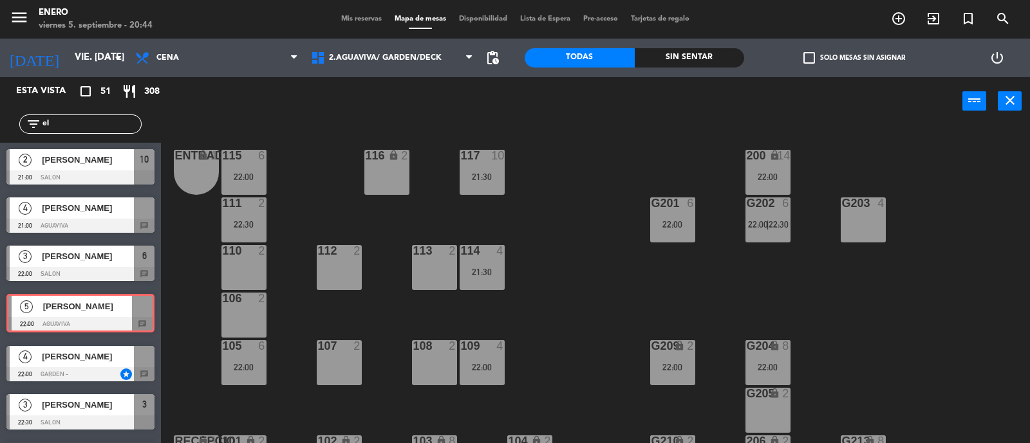
click at [84, 313] on div "5 ELIAN ALVAREZ 22:00 AGUAVIVA chat 5 ELIAN ALVAREZ 22:00 AGUAVIVA chat" at bounding box center [80, 314] width 161 height 52
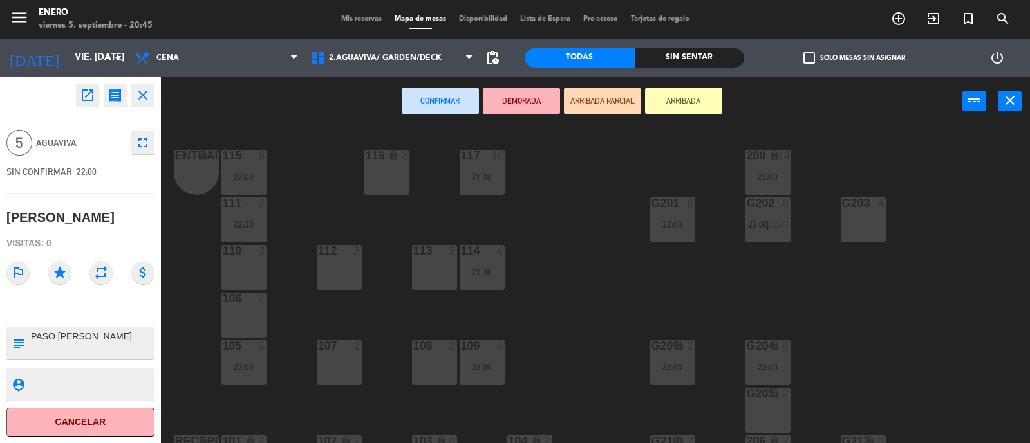
click at [147, 147] on icon "fullscreen" at bounding box center [142, 142] width 15 height 15
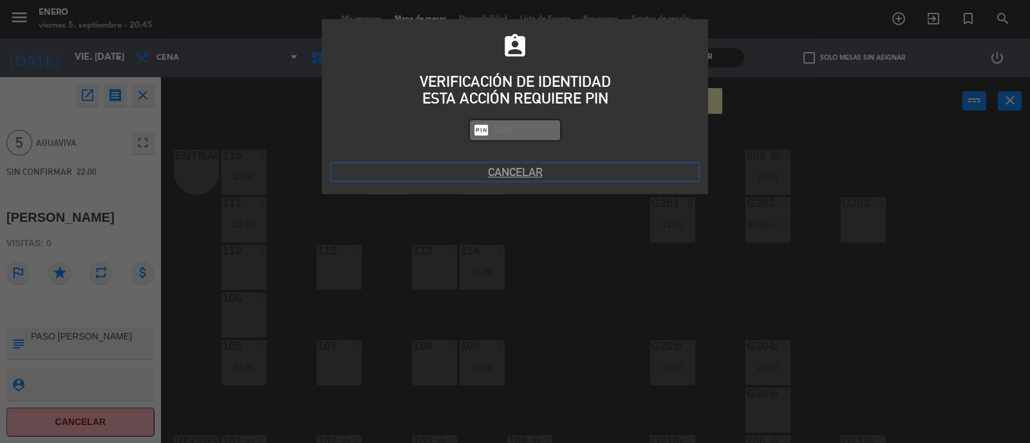
click at [542, 167] on button "Cancelar" at bounding box center [514, 171] width 367 height 17
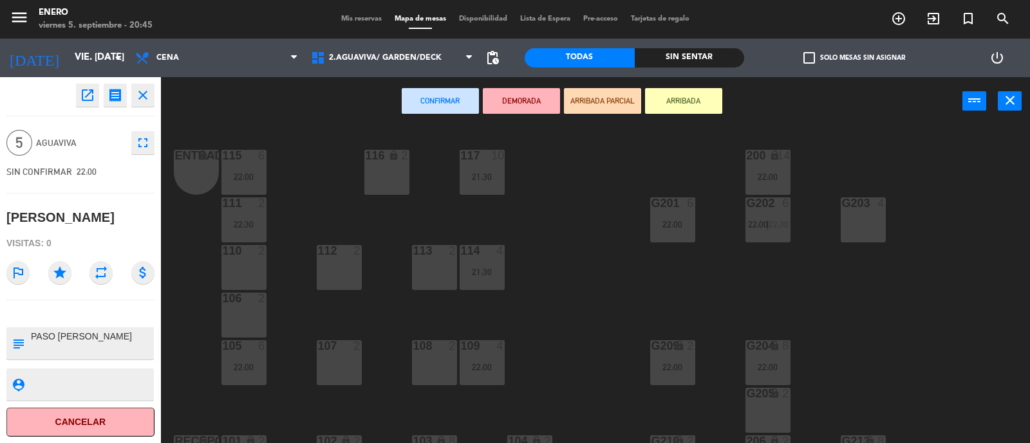
click at [997, 156] on div "Entrada lock 1 116 lock 2 117 10 21:30 115 6 22:00 200 lock 14 22:00 111 2 22:3…" at bounding box center [600, 286] width 858 height 318
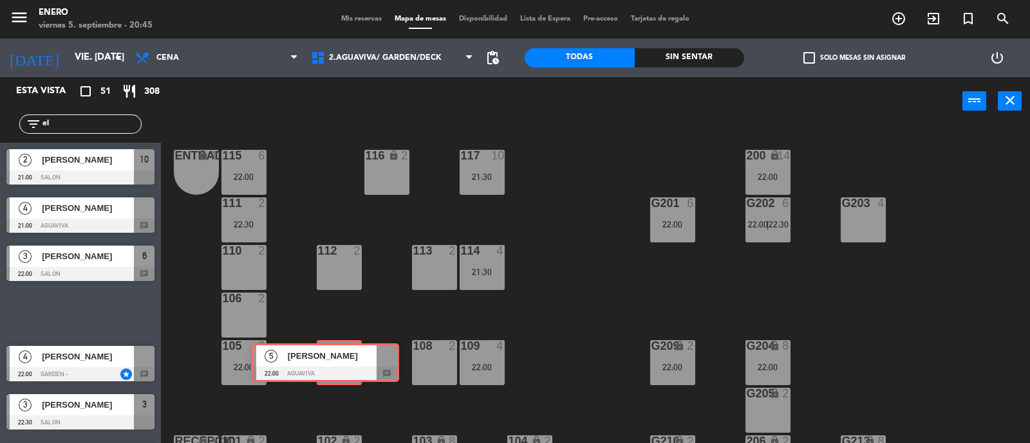
drag, startPoint x: 88, startPoint y: 312, endPoint x: 337, endPoint y: 363, distance: 254.2
click at [337, 363] on div "Esta vista crop_square 51 restaurant 308 filter_list el 2 BELEN MONTA 21:00 SAL…" at bounding box center [515, 260] width 1030 height 367
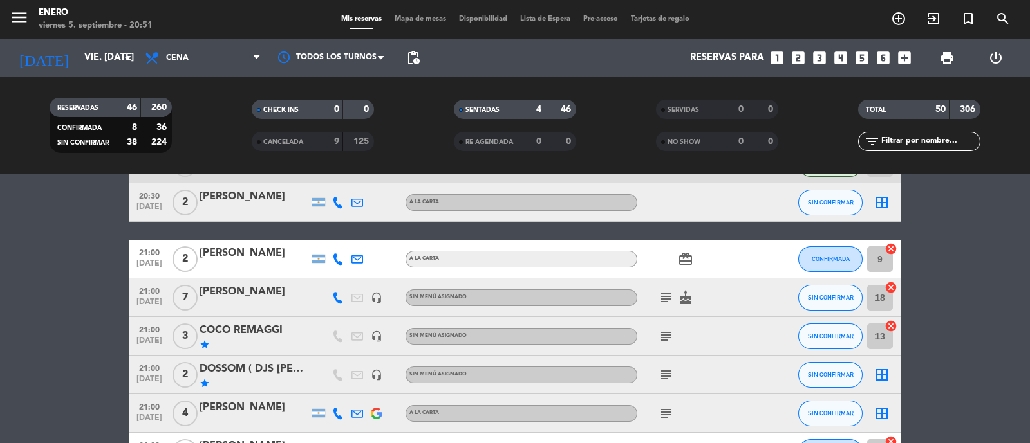
scroll to position [321, 0]
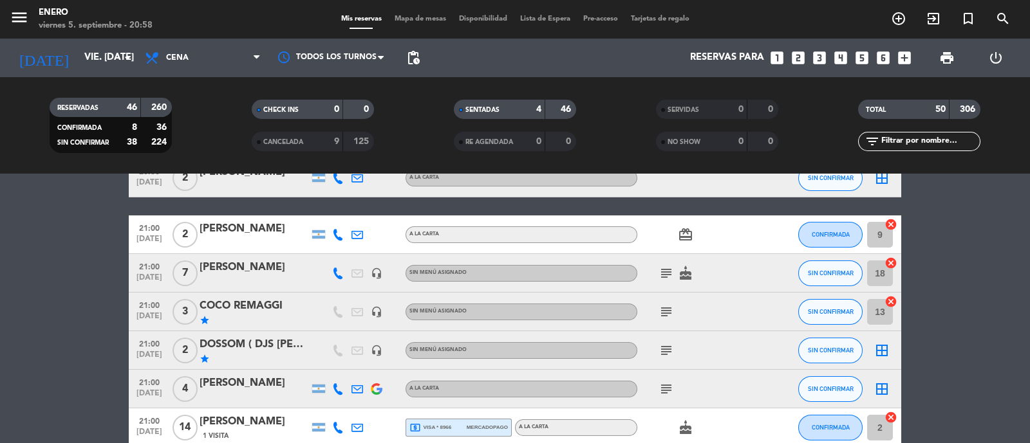
click at [663, 316] on icon "subject" at bounding box center [665, 311] width 15 height 15
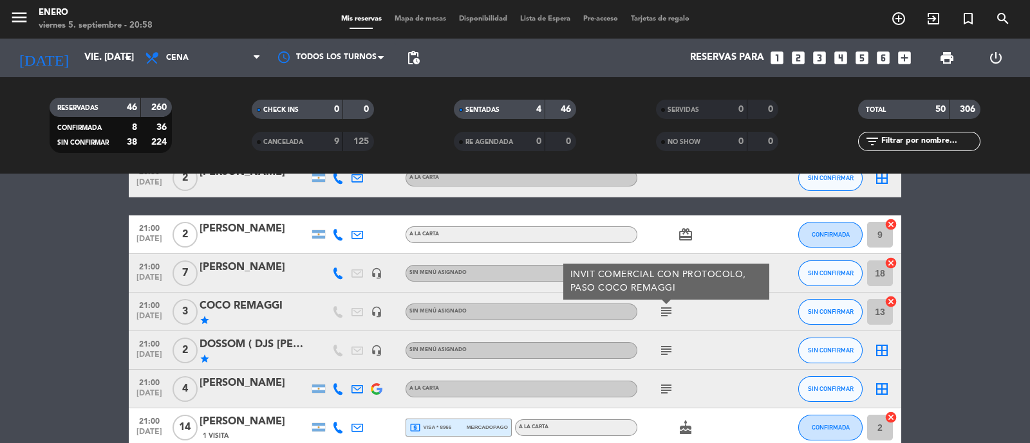
click at [665, 317] on icon "subject" at bounding box center [665, 311] width 15 height 15
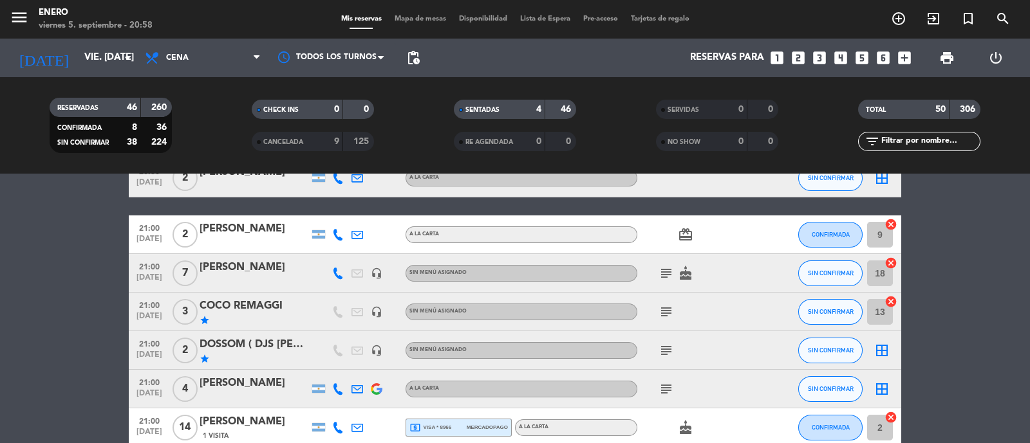
scroll to position [402, 0]
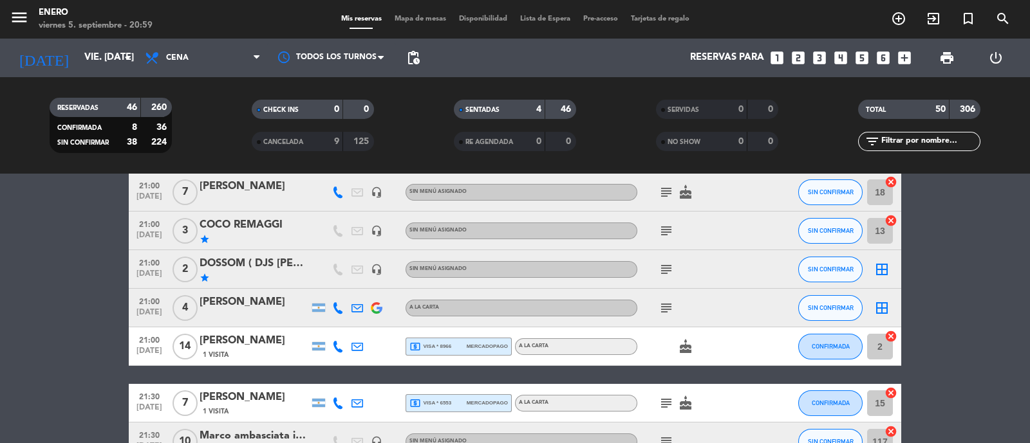
click at [667, 228] on icon "subject" at bounding box center [665, 230] width 15 height 15
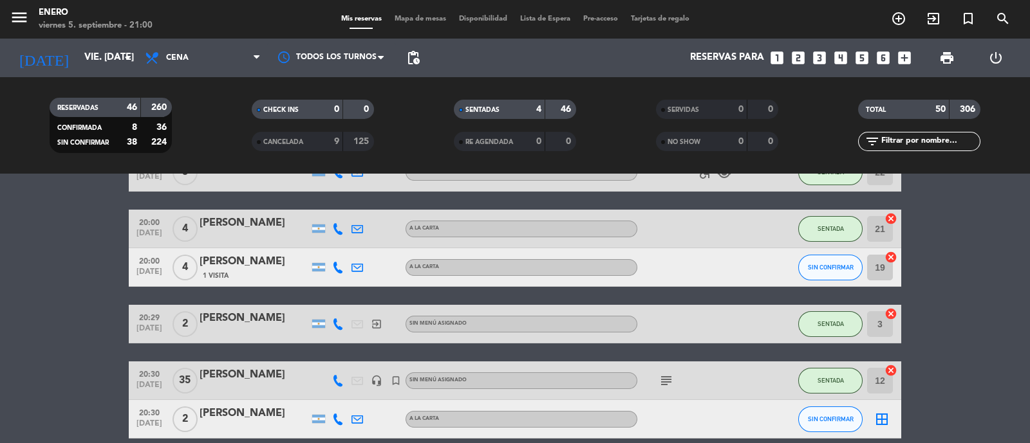
scroll to position [321, 0]
